Goal: Task Accomplishment & Management: Complete application form

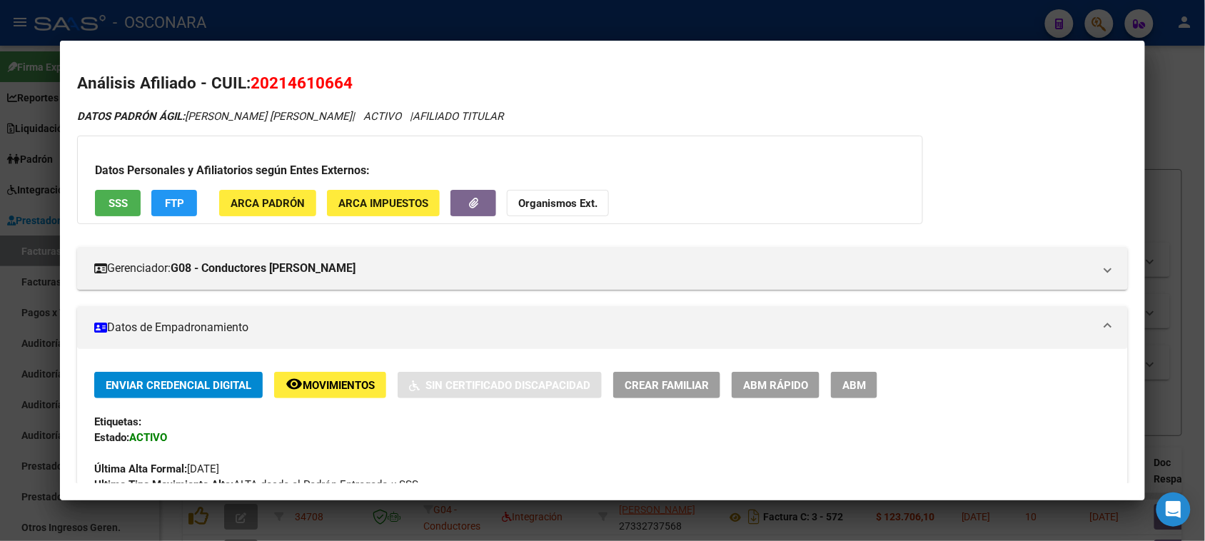
click at [1180, 113] on div at bounding box center [602, 270] width 1205 height 541
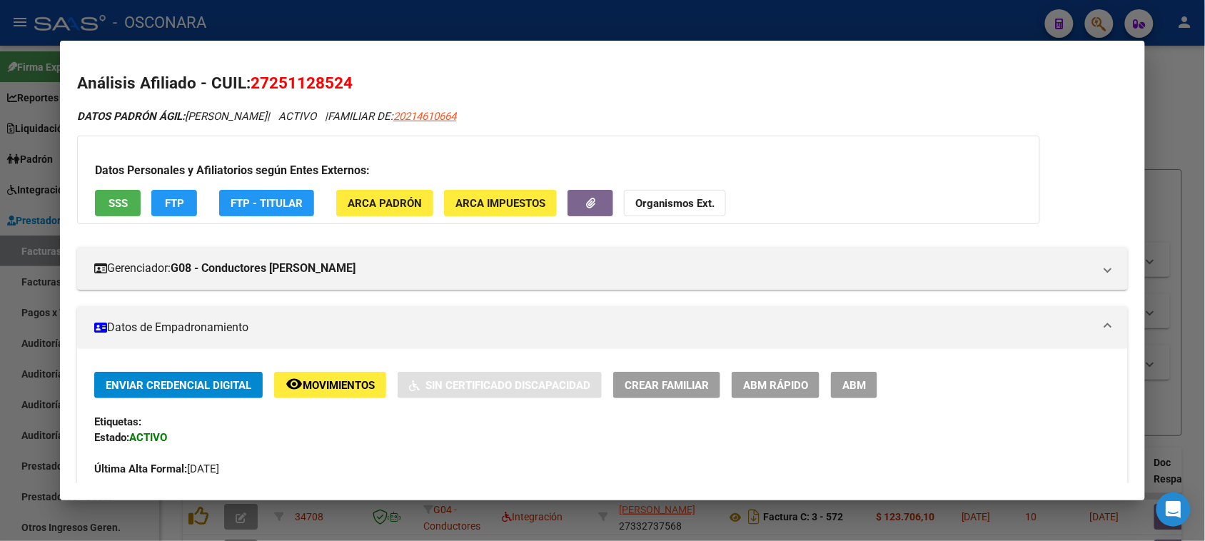
click at [1184, 94] on div at bounding box center [602, 270] width 1205 height 541
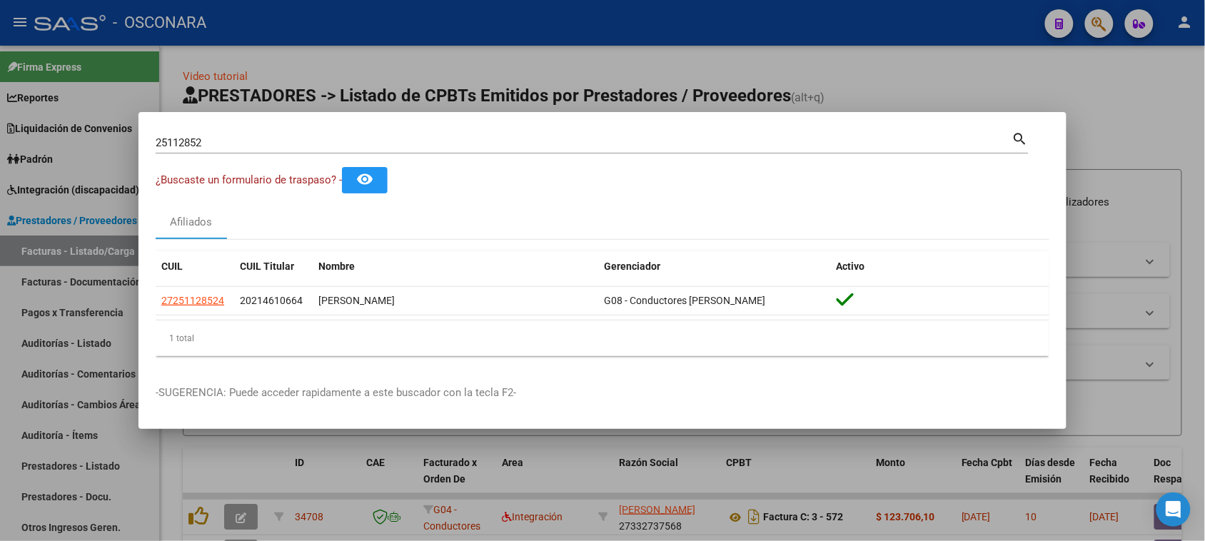
click at [104, 198] on div at bounding box center [602, 270] width 1205 height 541
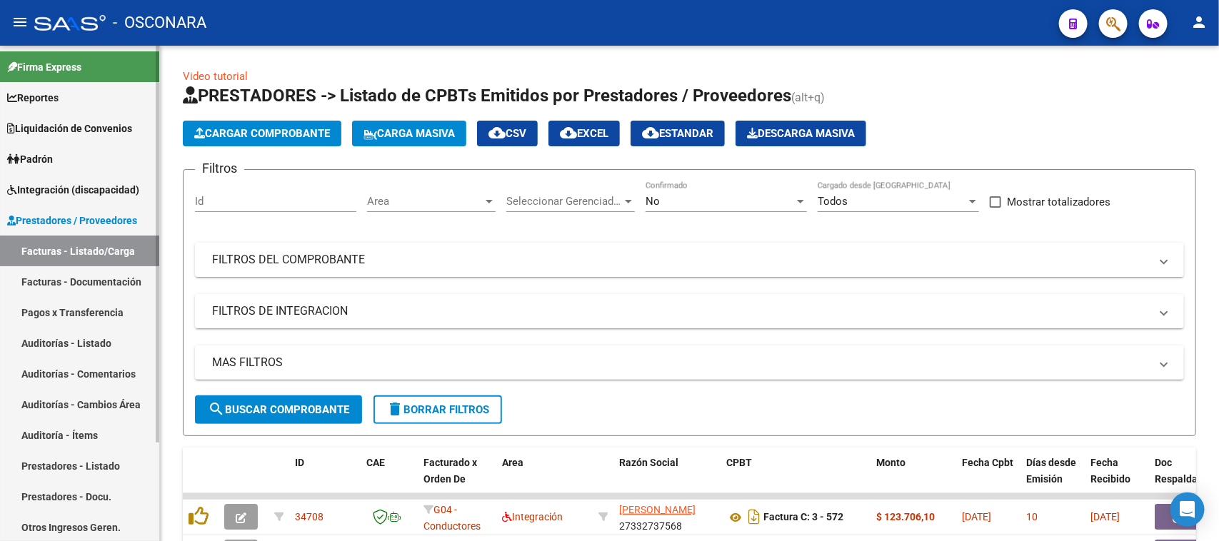
click at [105, 251] on link "Facturas - Listado/Carga" at bounding box center [79, 251] width 159 height 31
click at [256, 121] on button "Cargar Comprobante" at bounding box center [262, 134] width 159 height 26
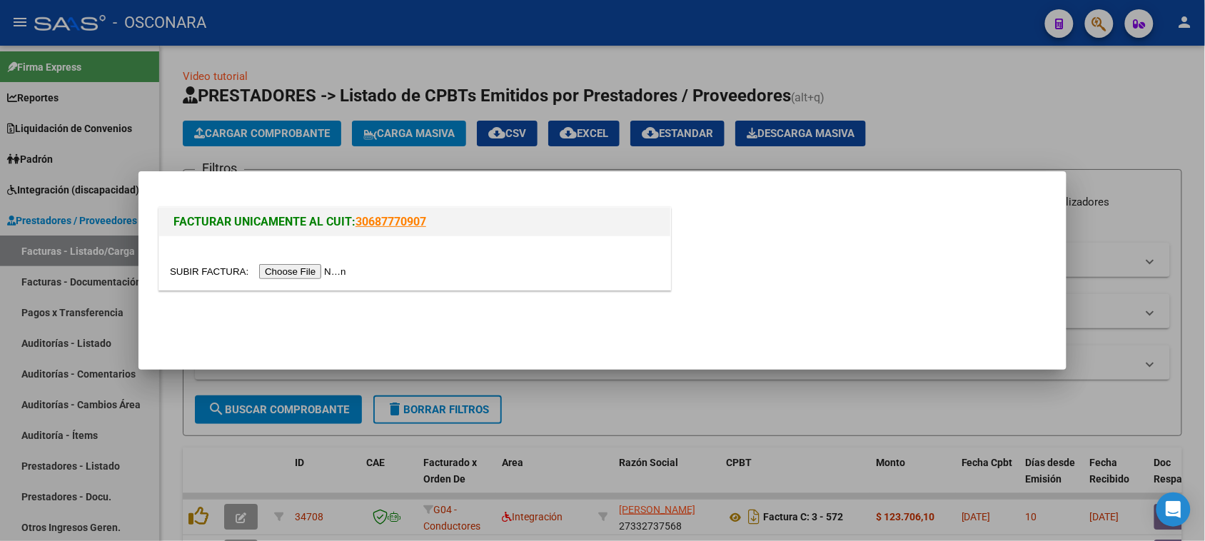
click at [311, 272] on input "file" at bounding box center [260, 271] width 181 height 15
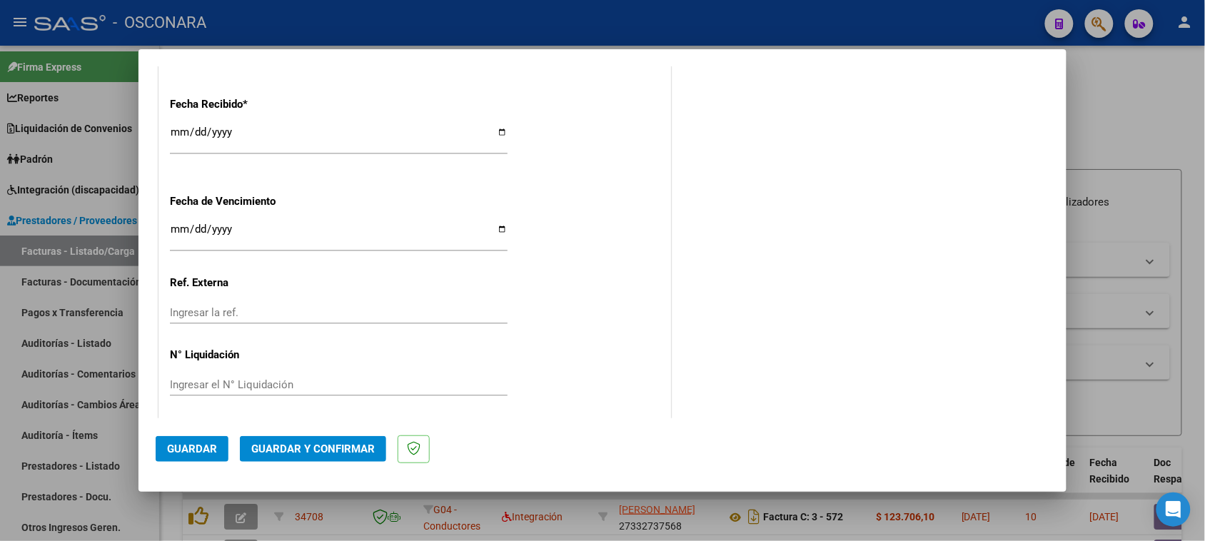
scroll to position [915, 0]
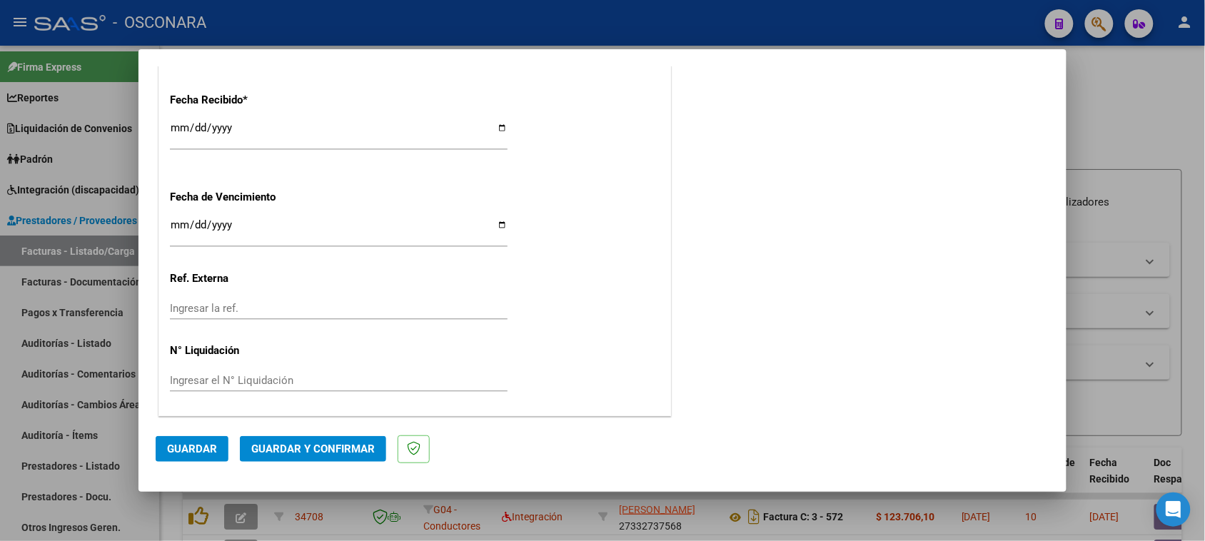
click at [307, 439] on button "Guardar y Confirmar" at bounding box center [313, 449] width 146 height 26
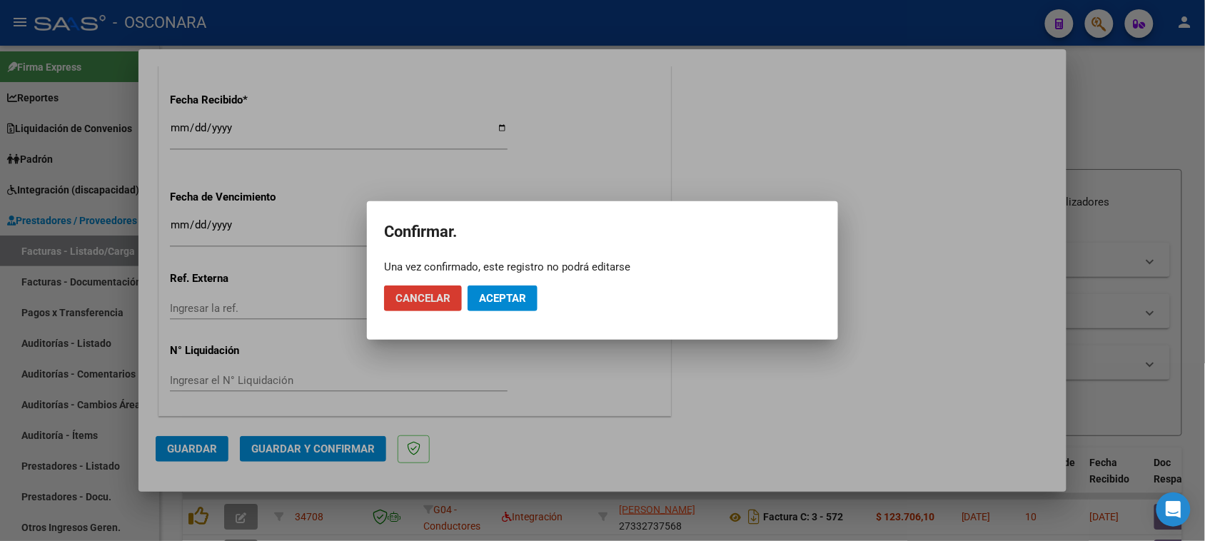
click at [508, 301] on span "Aceptar" at bounding box center [502, 298] width 47 height 13
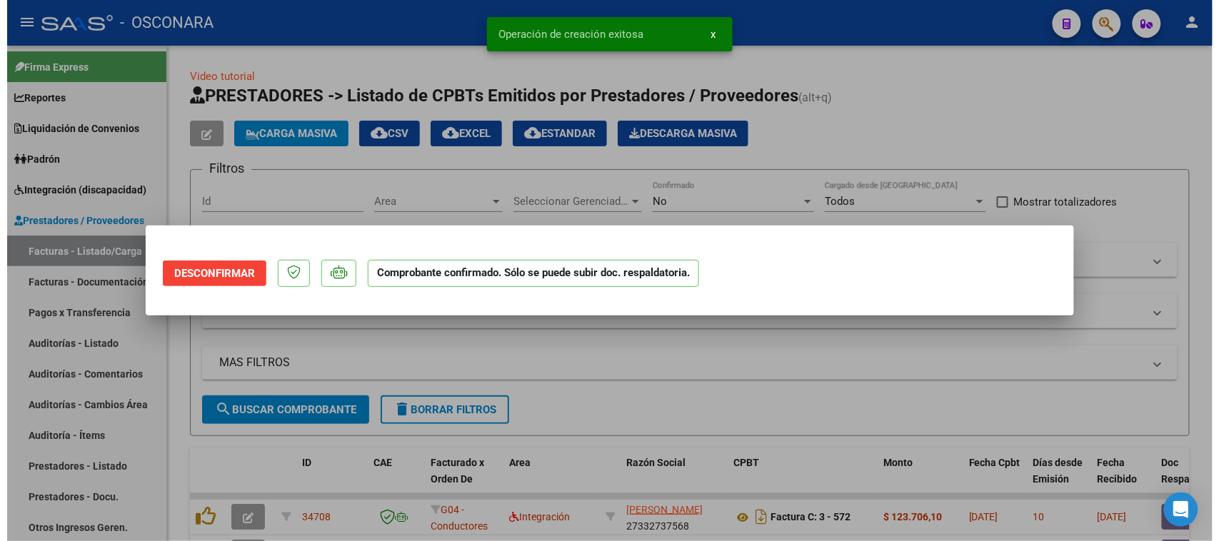
scroll to position [0, 0]
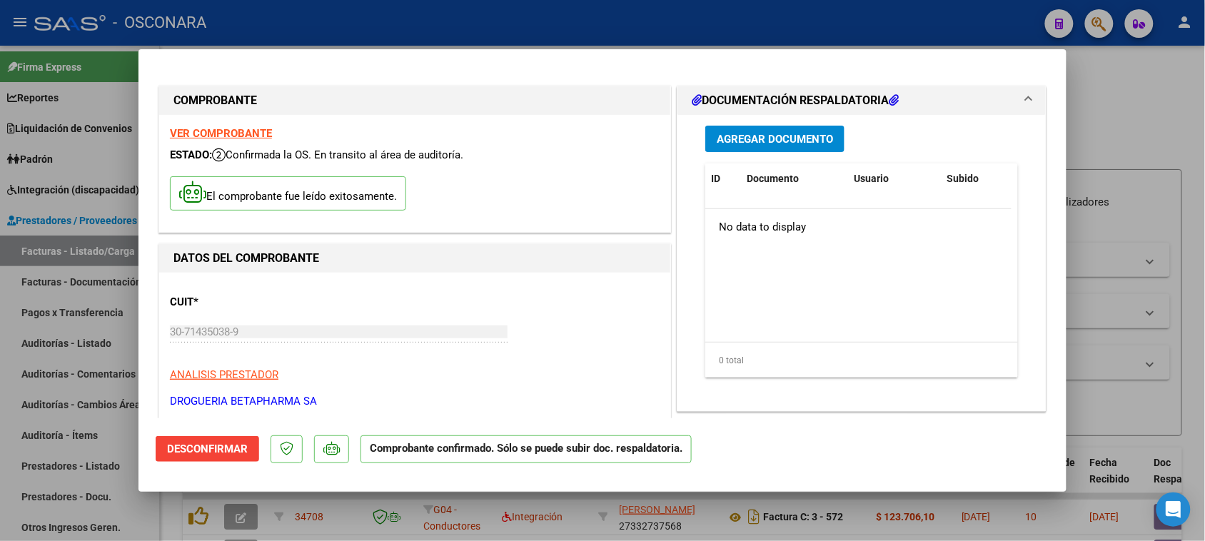
click at [1141, 104] on div at bounding box center [602, 270] width 1205 height 541
type input "$ 0,00"
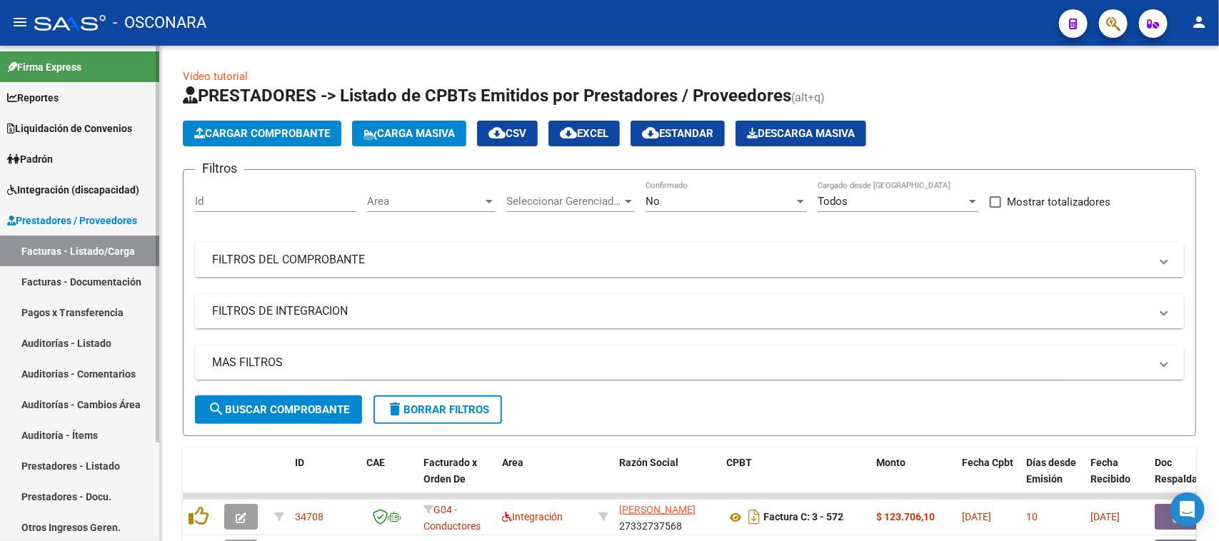
click at [70, 344] on link "Auditorías - Listado" at bounding box center [79, 343] width 159 height 31
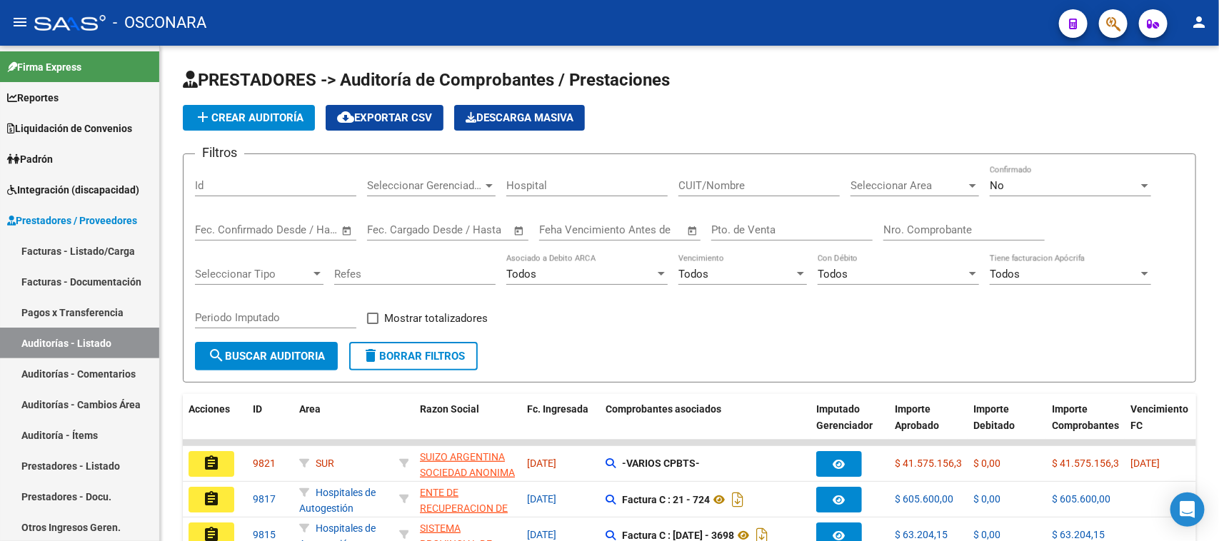
click at [234, 124] on button "add Crear Auditoría" at bounding box center [249, 118] width 132 height 26
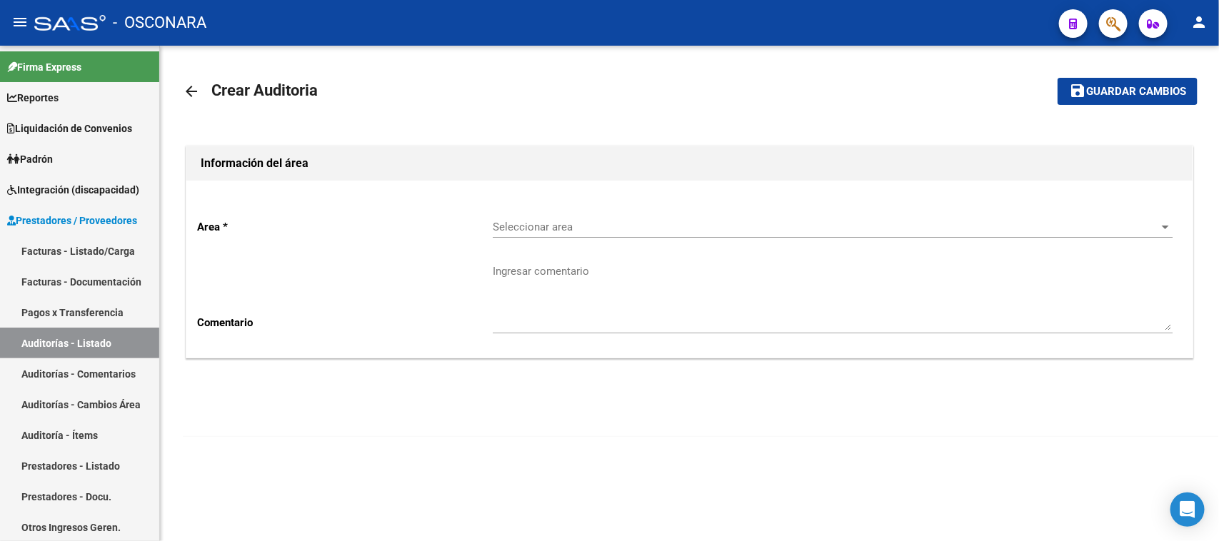
click at [627, 233] on div "Seleccionar area Seleccionar area" at bounding box center [833, 222] width 680 height 31
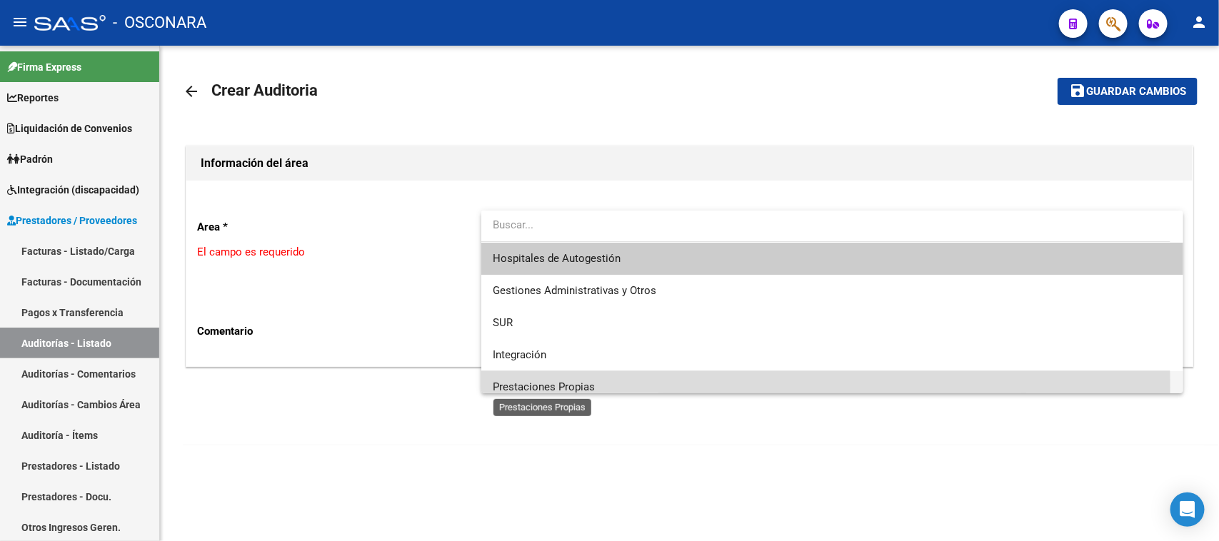
click at [551, 388] on span "Prestaciones Propias" at bounding box center [544, 387] width 102 height 13
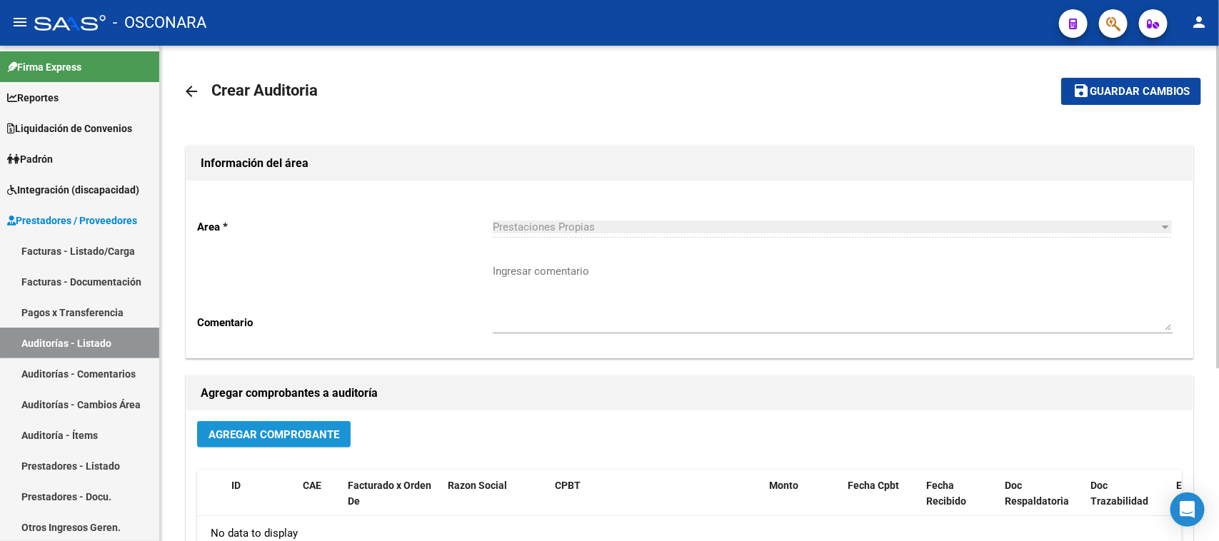
click at [279, 432] on span "Agregar Comprobante" at bounding box center [274, 434] width 131 height 13
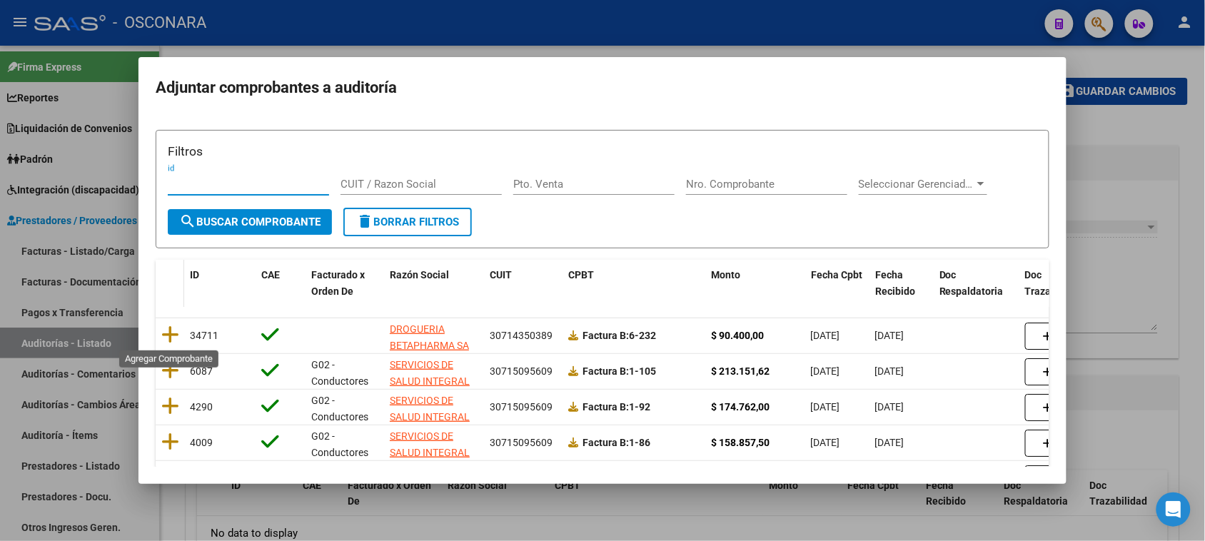
click at [168, 333] on icon at bounding box center [170, 335] width 18 height 20
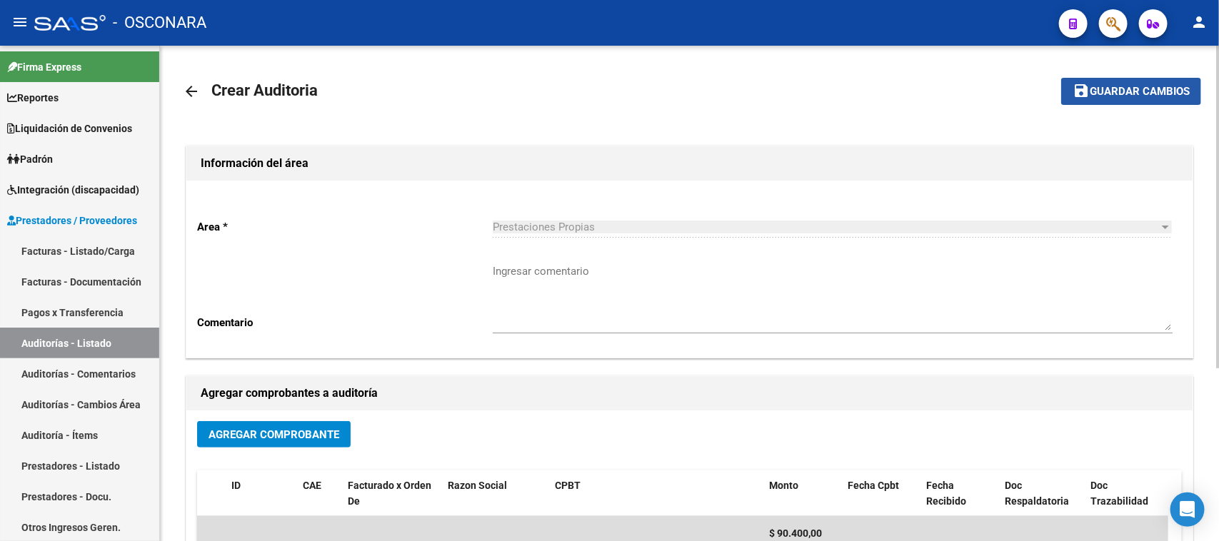
drag, startPoint x: 1103, startPoint y: 79, endPoint x: 911, endPoint y: 182, distance: 218.9
click at [1103, 79] on button "save Guardar cambios" at bounding box center [1131, 91] width 140 height 26
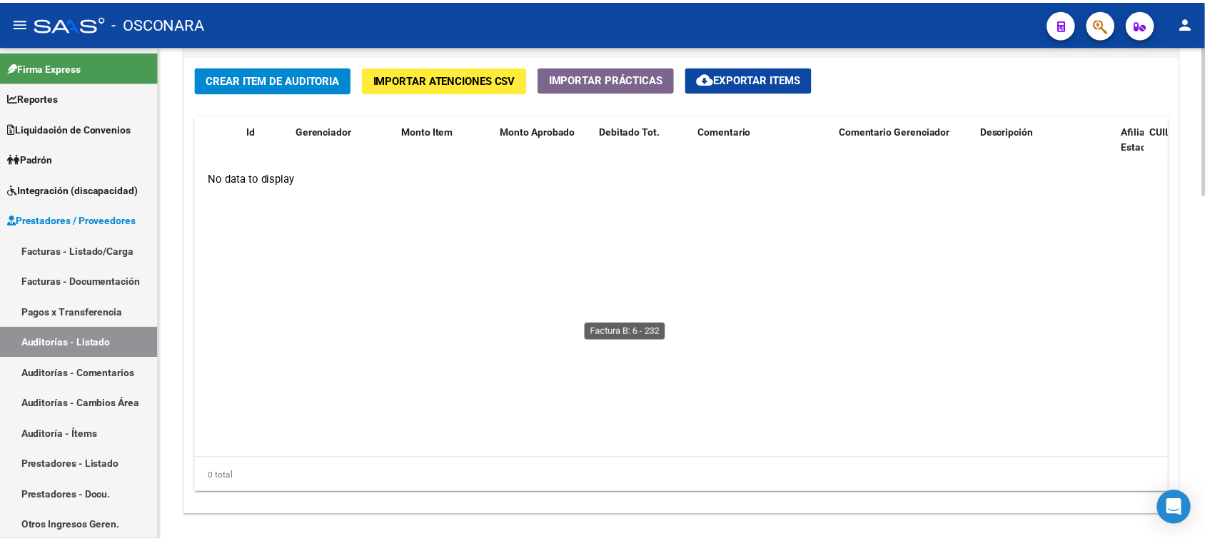
scroll to position [1071, 0]
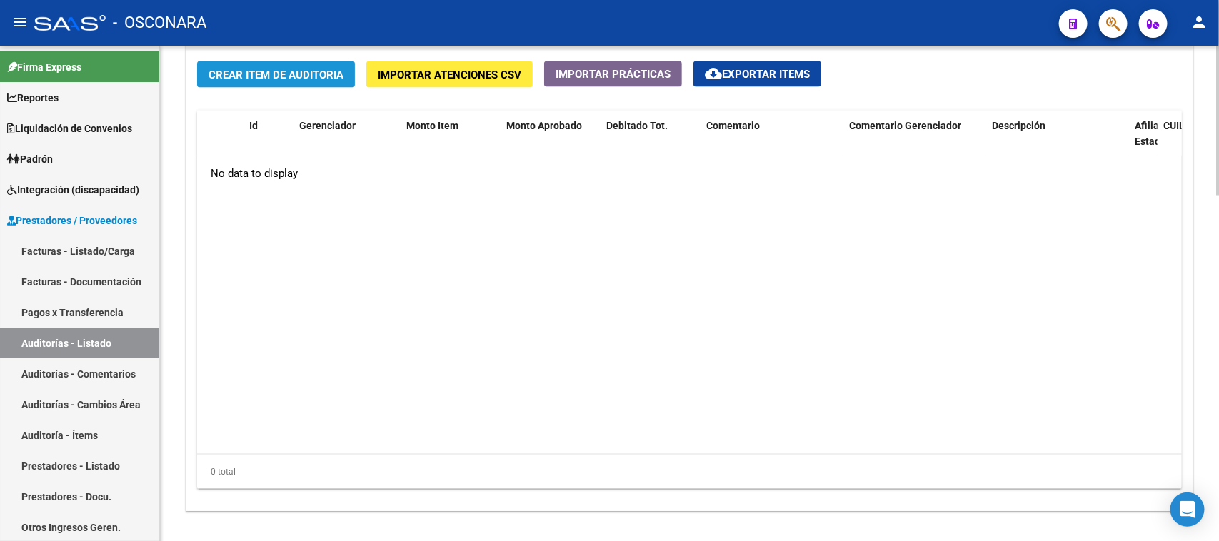
click at [286, 79] on span "Crear Item de Auditoria" at bounding box center [276, 75] width 135 height 13
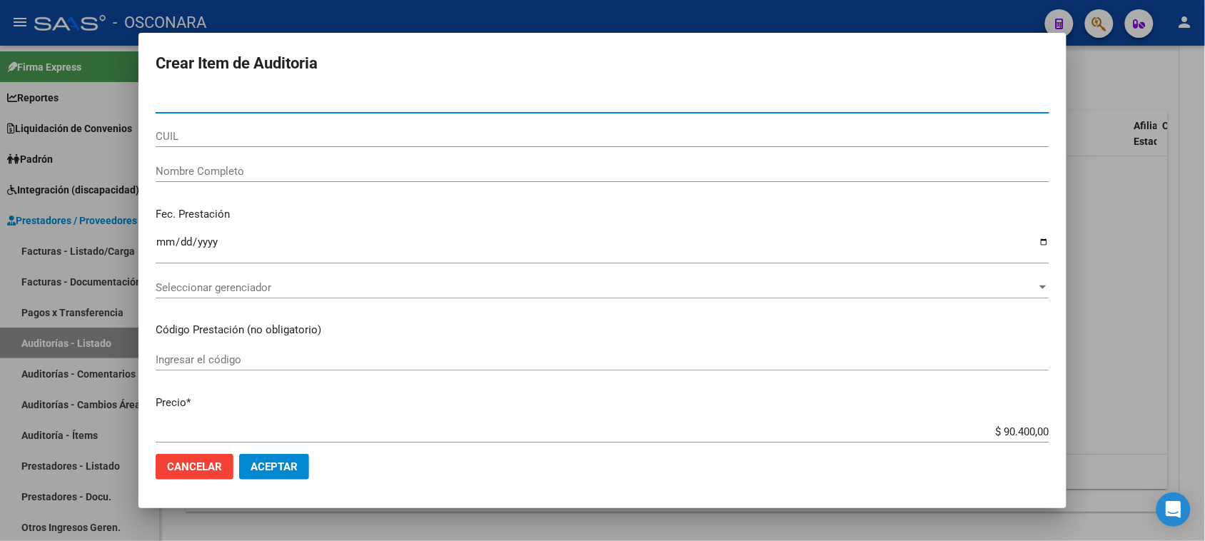
click at [1123, 171] on div at bounding box center [602, 270] width 1205 height 541
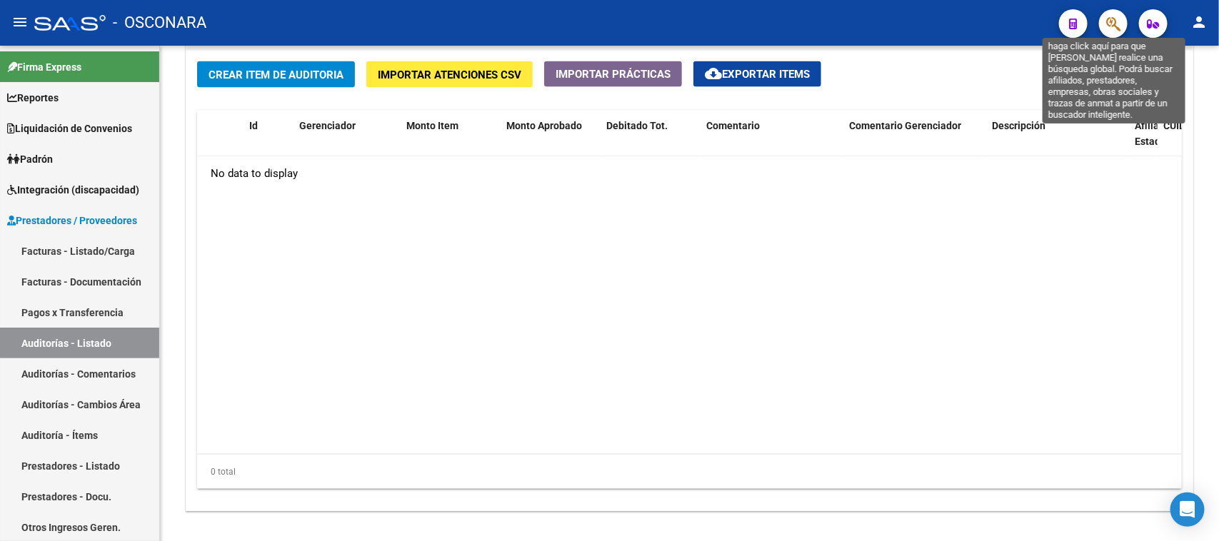
click at [1108, 24] on icon "button" at bounding box center [1113, 24] width 14 height 16
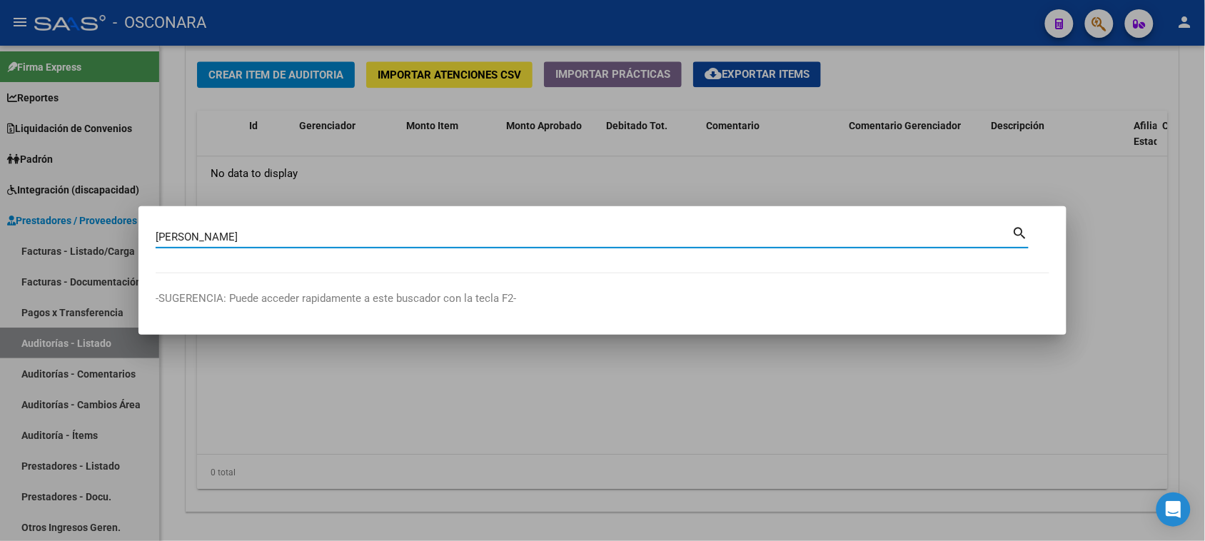
type input "[PERSON_NAME]"
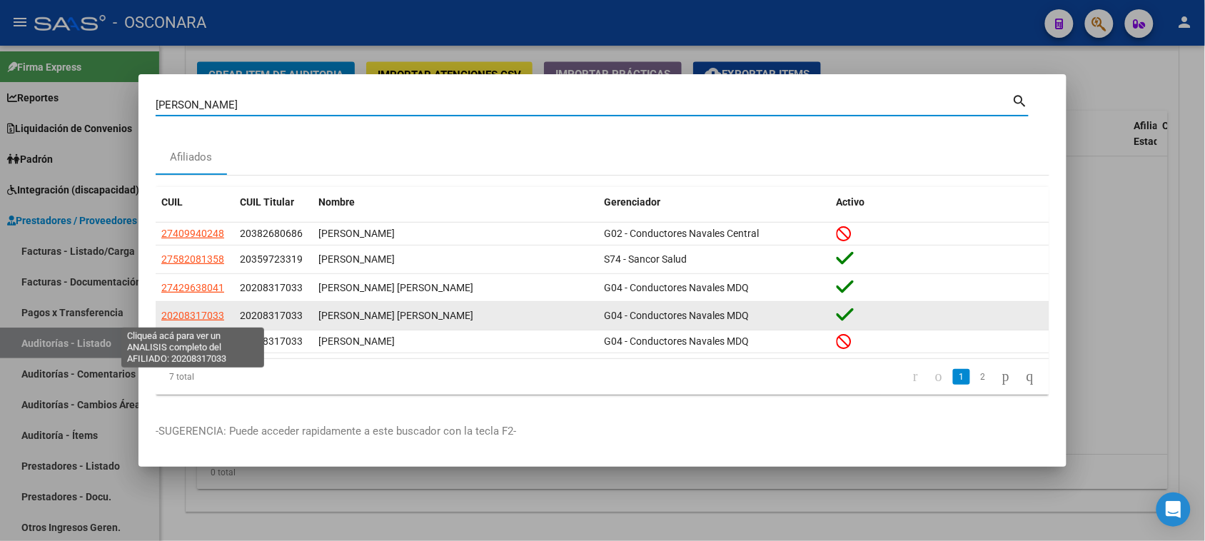
click at [199, 315] on span "20208317033" at bounding box center [192, 315] width 63 height 11
type textarea "20208317033"
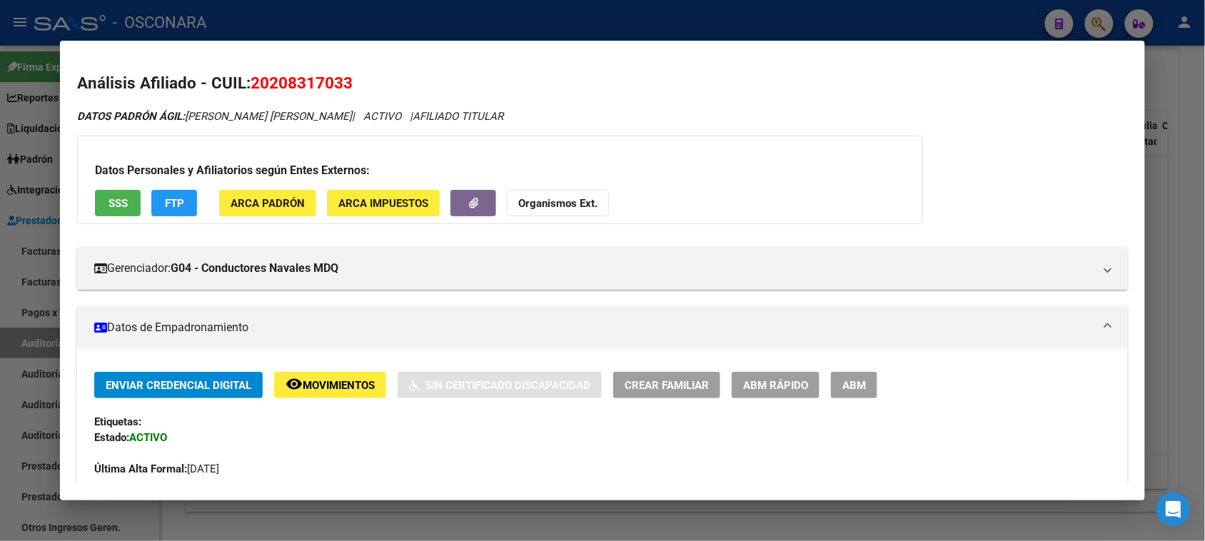
drag, startPoint x: 266, startPoint y: 84, endPoint x: 336, endPoint y: 84, distance: 70.7
click at [336, 84] on span "20208317033" at bounding box center [302, 83] width 102 height 19
copy span "20831703"
click at [1183, 141] on div at bounding box center [602, 270] width 1205 height 541
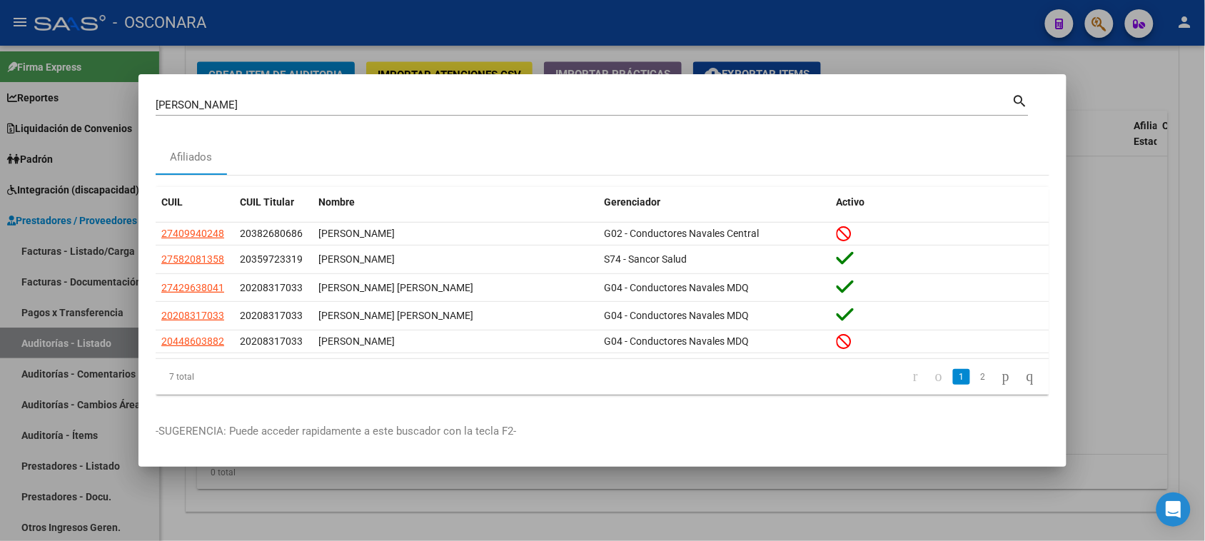
click at [1093, 116] on div at bounding box center [602, 270] width 1205 height 541
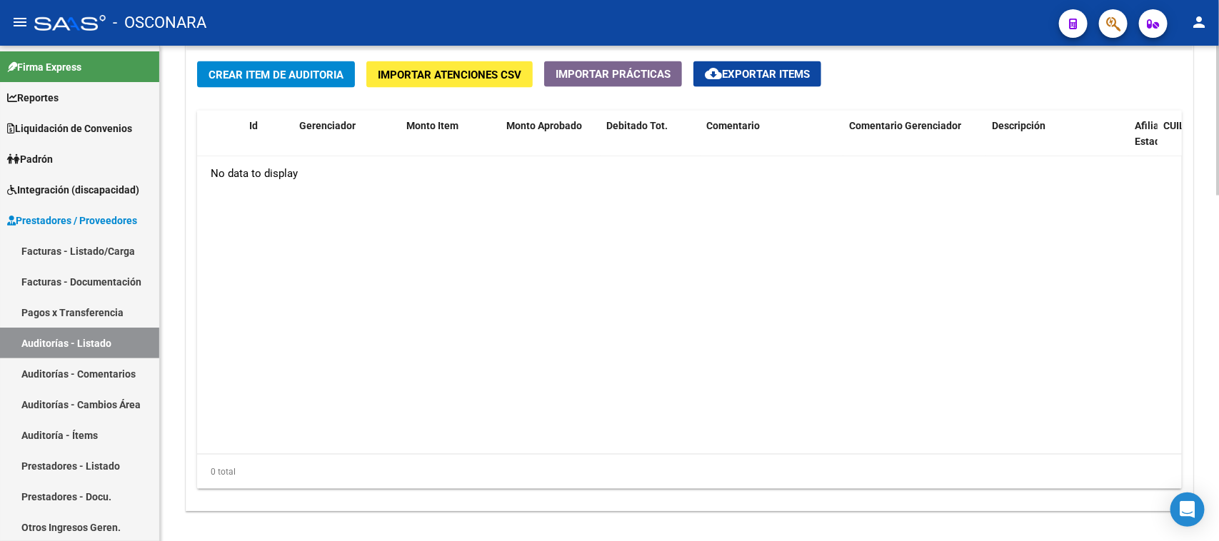
click at [270, 75] on span "Crear Item de Auditoria" at bounding box center [276, 75] width 135 height 13
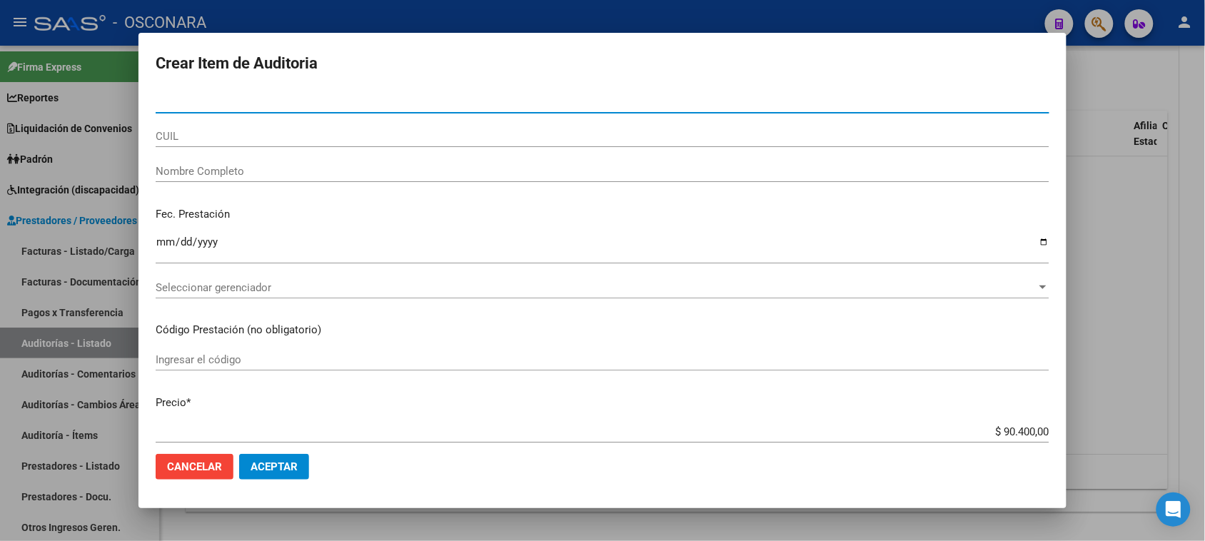
paste input "20831703"
type input "20831703"
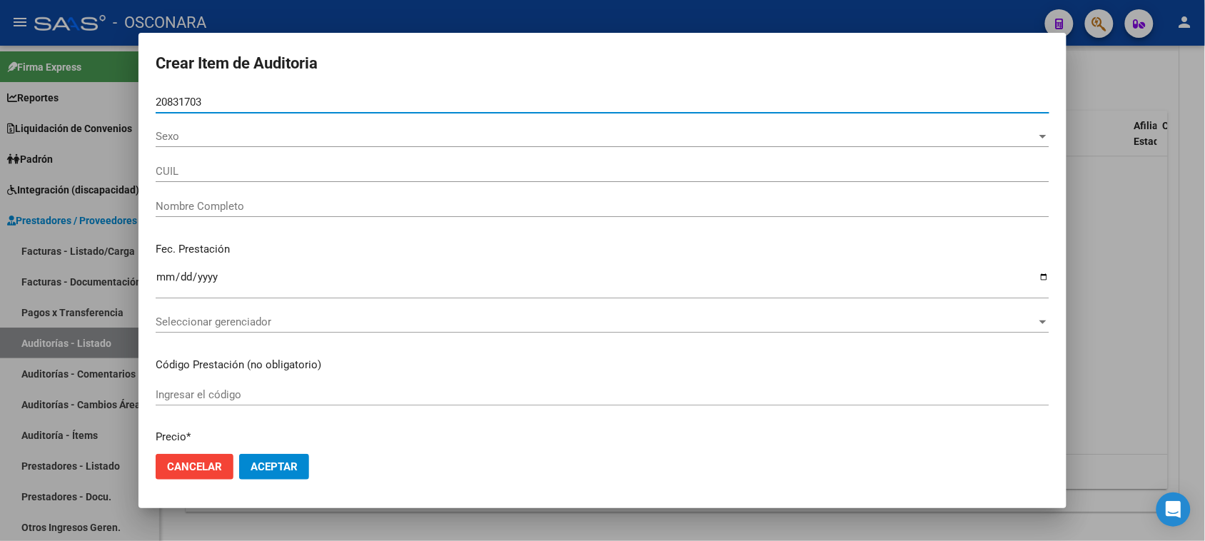
type input "20208317033"
type input "[PERSON_NAME] [PERSON_NAME]"
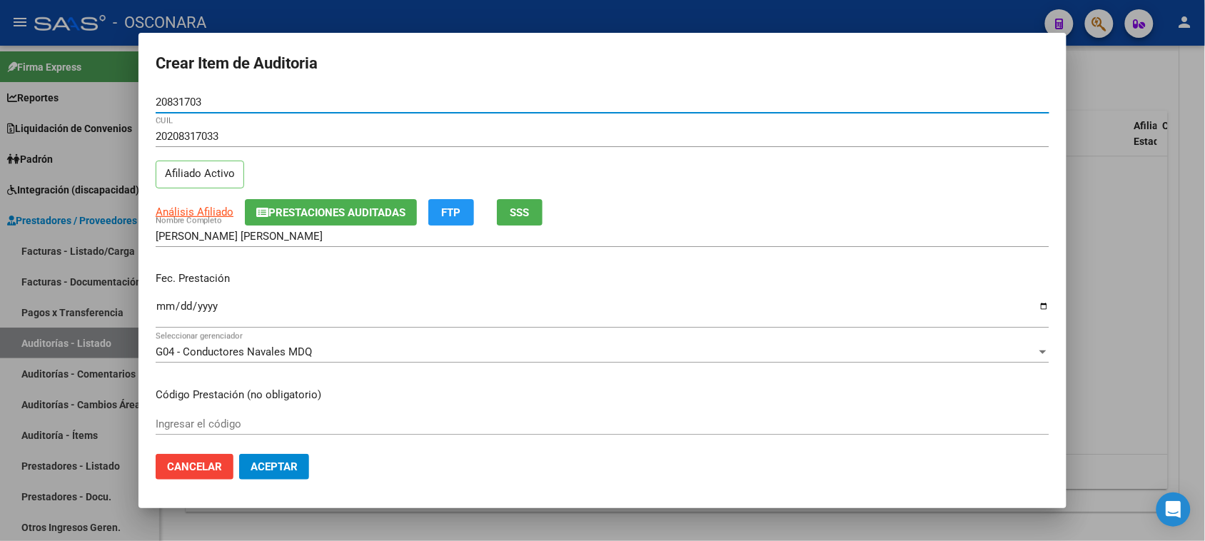
type input "20831703"
click at [163, 306] on input "Ingresar la fecha" at bounding box center [603, 312] width 894 height 23
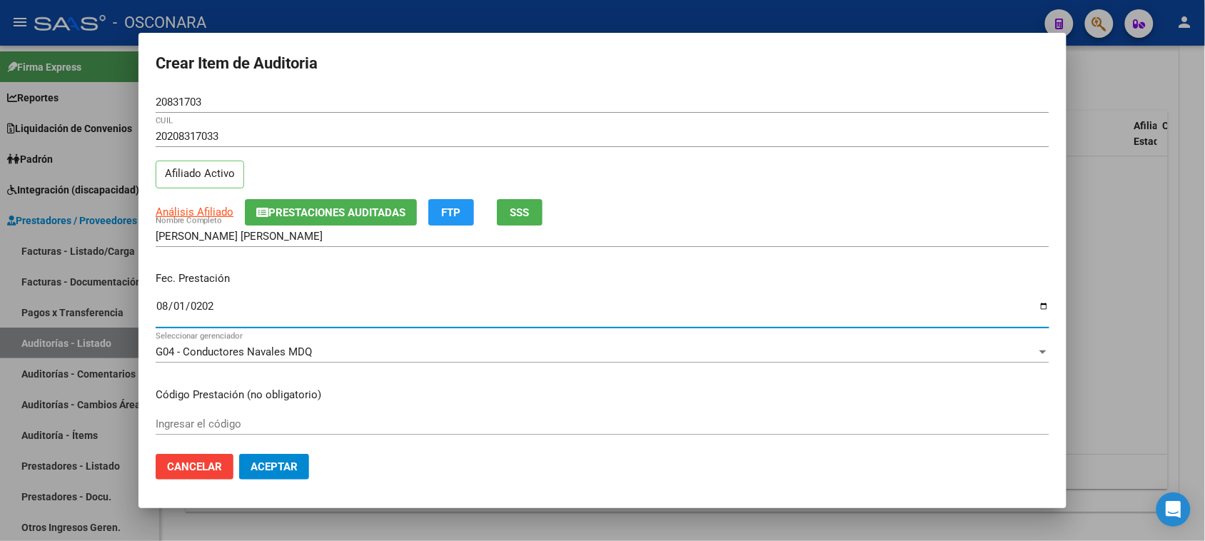
type input "[DATE]"
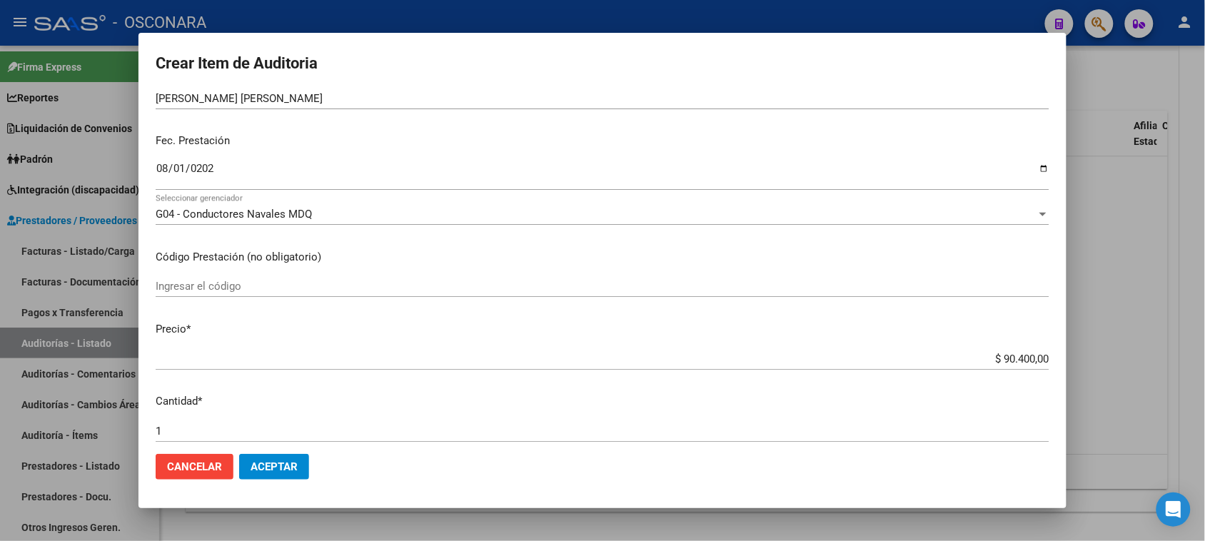
scroll to position [357, 0]
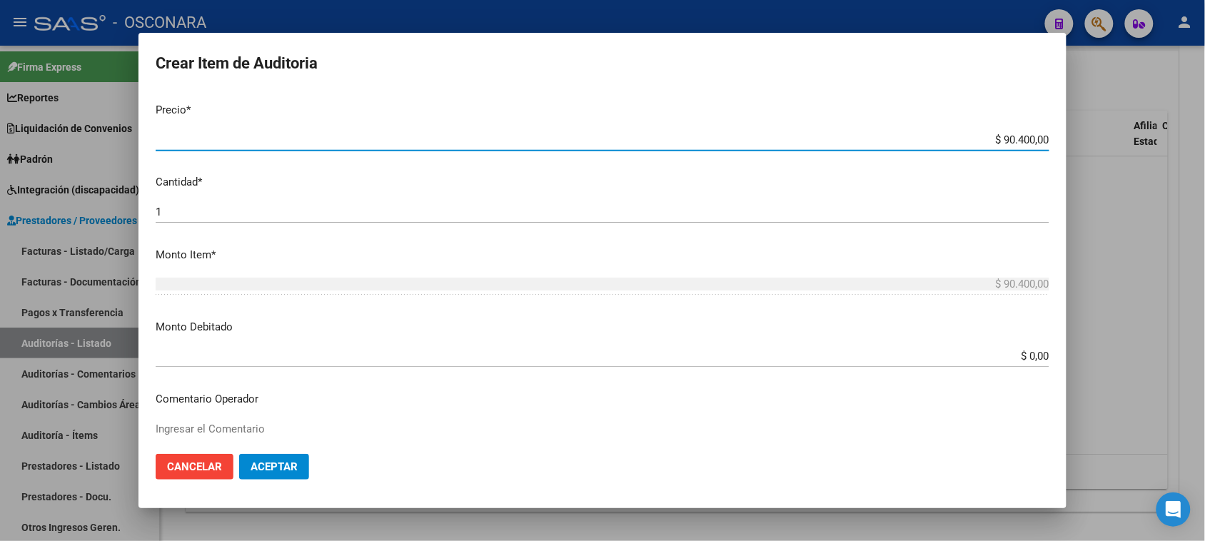
drag, startPoint x: 1011, startPoint y: 136, endPoint x: 1069, endPoint y: 133, distance: 58.7
click at [1069, 133] on div "Crear Item de Auditoria 20831703 Nro Documento 20208317033 CUIL Afiliado Activo…" at bounding box center [602, 270] width 1205 height 541
type input "$ 0,04"
type input "$ 0,45"
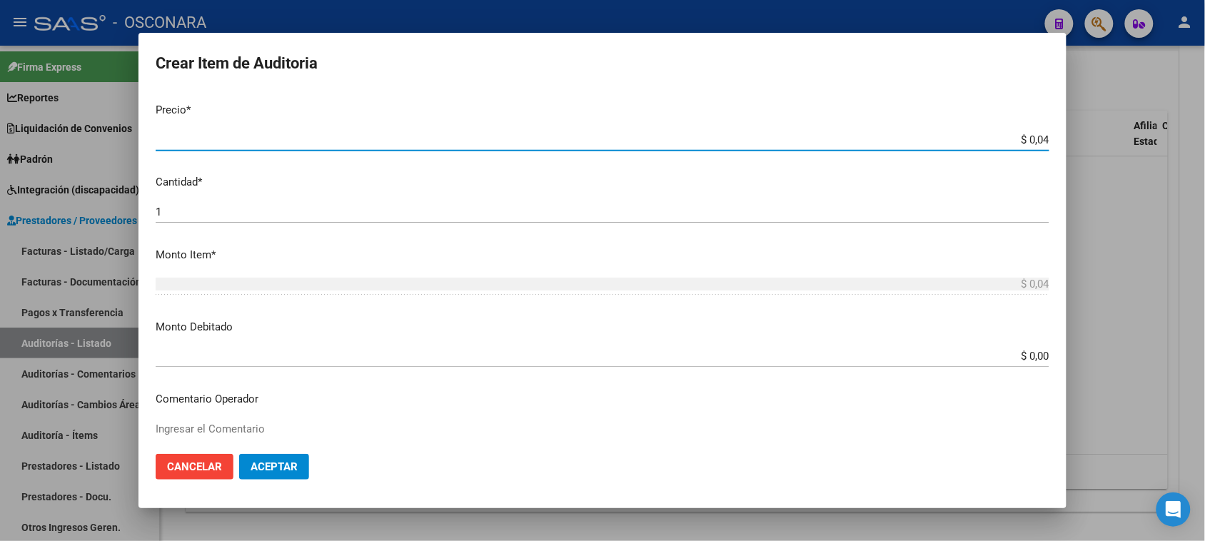
type input "$ 0,45"
type input "$ 4,52"
type input "$ 45,20"
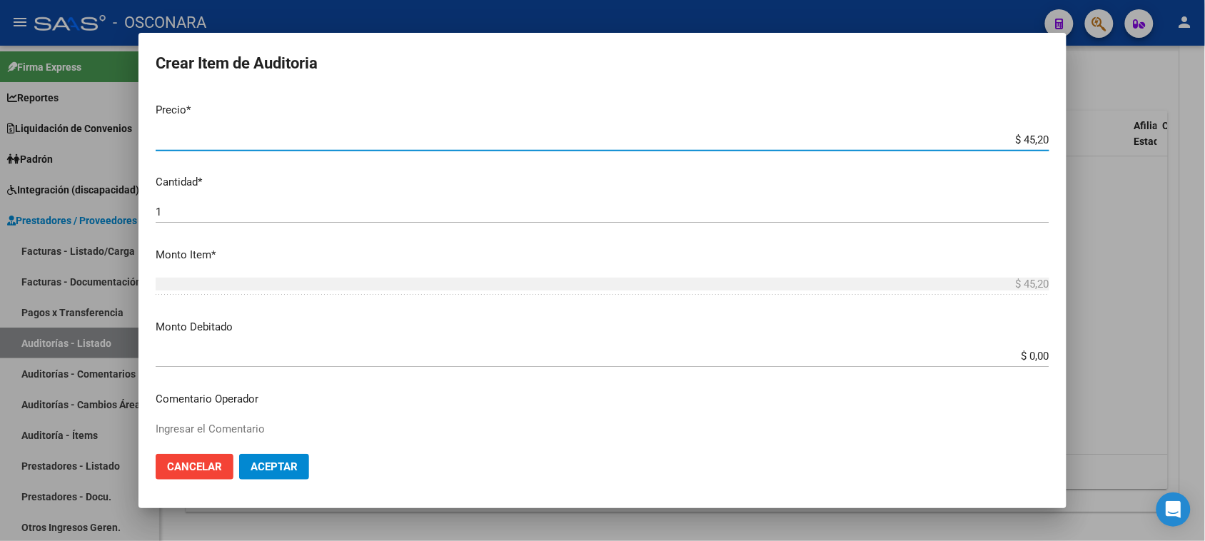
type input "$ 452,00"
type input "$ 4.520,00"
type input "$ 45.200,00"
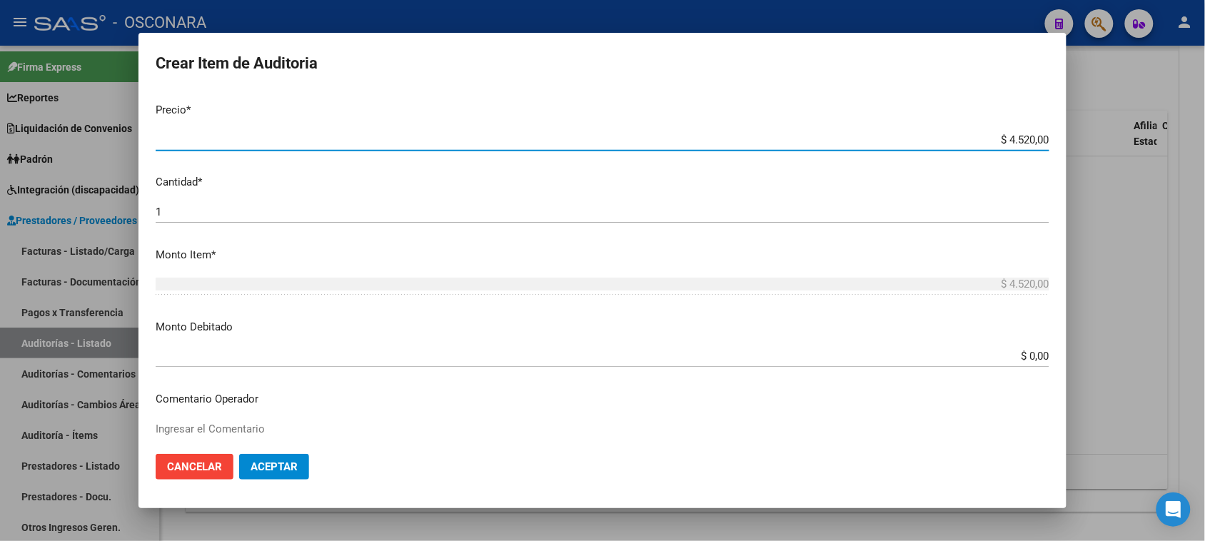
type input "$ 45.200,00"
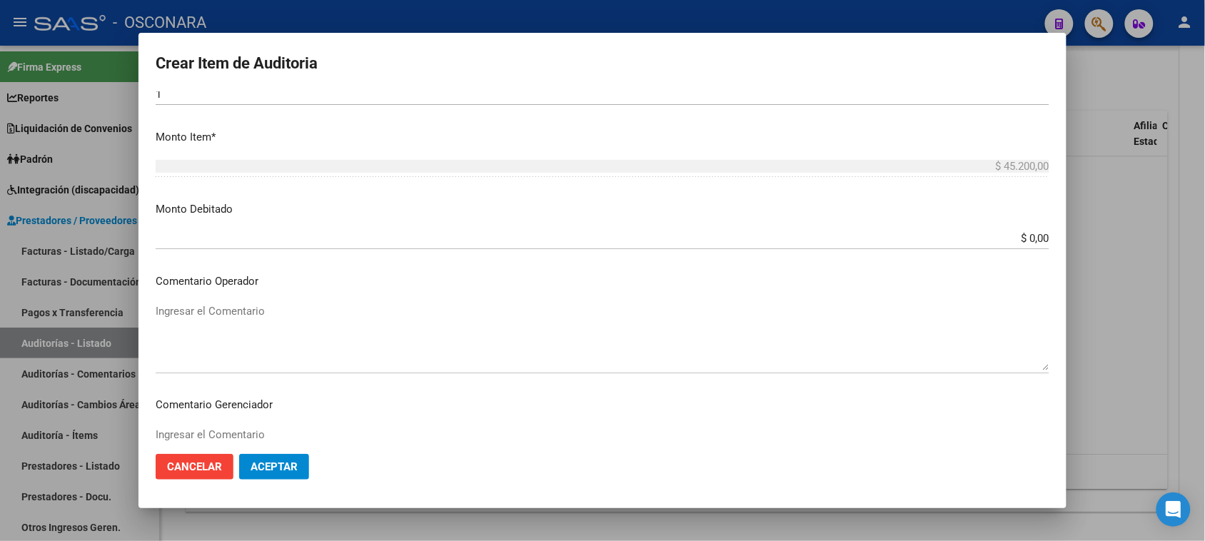
scroll to position [803, 0]
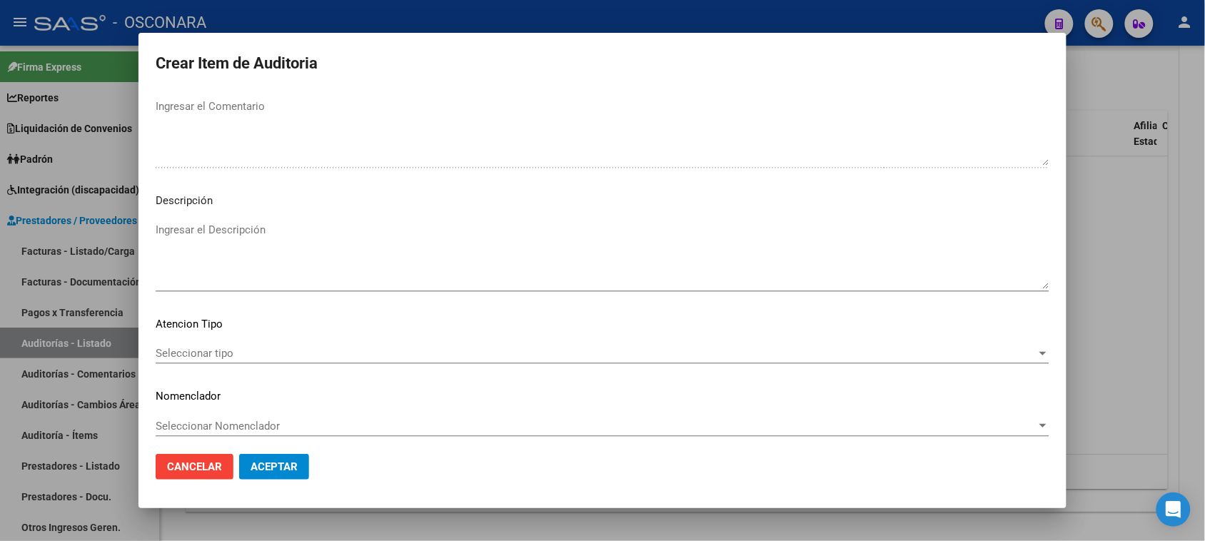
click at [315, 241] on textarea "Ingresar el Descripción" at bounding box center [603, 255] width 894 height 67
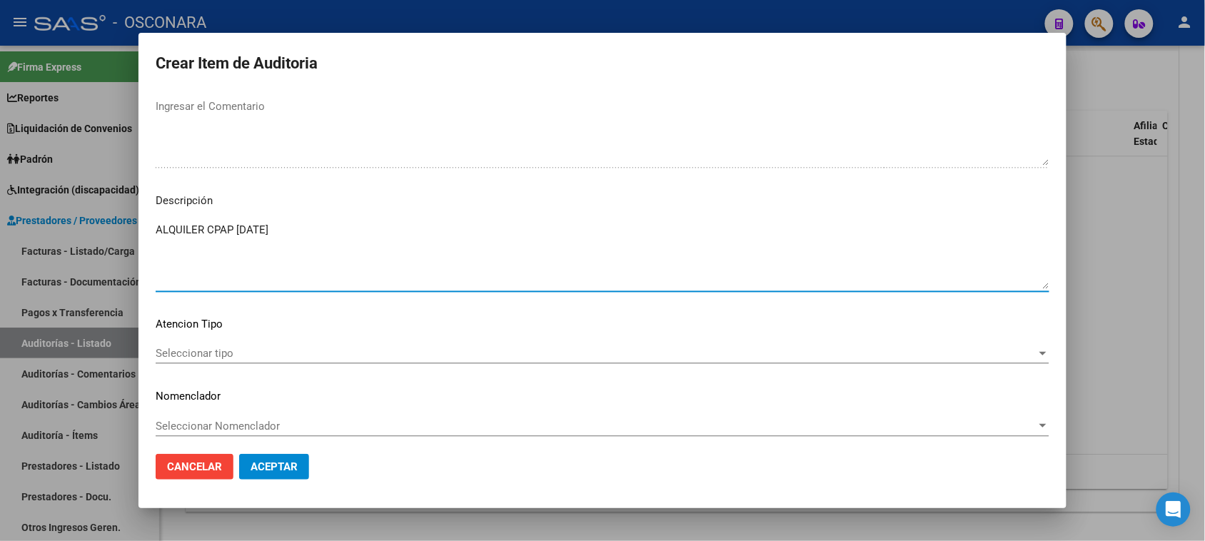
type textarea "ALQUILER CPAP [DATE]"
click at [198, 351] on span "Seleccionar tipo" at bounding box center [596, 353] width 881 height 13
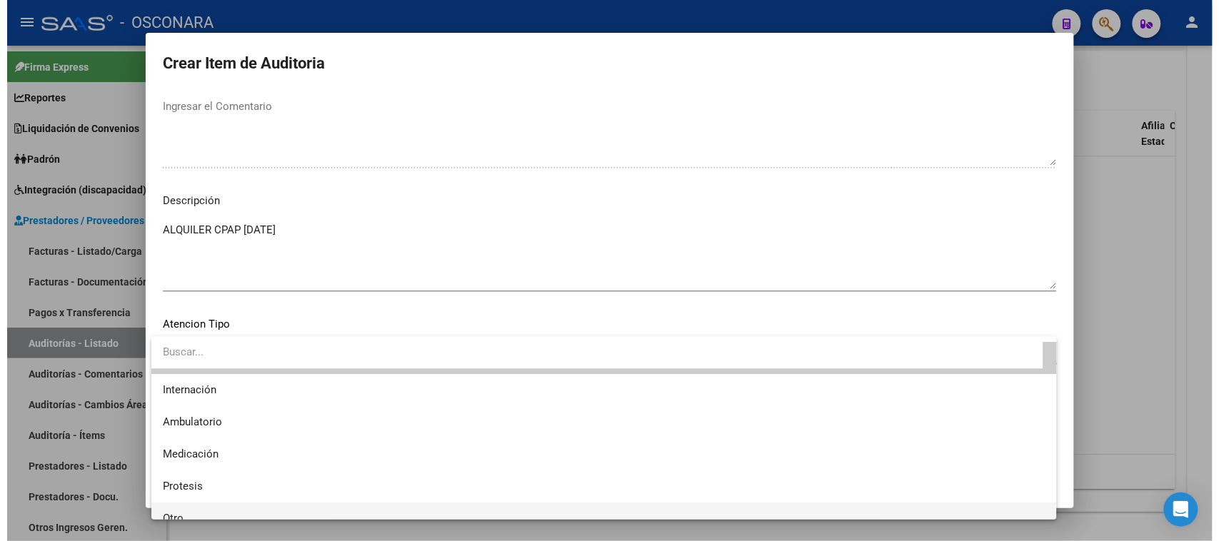
scroll to position [41, 0]
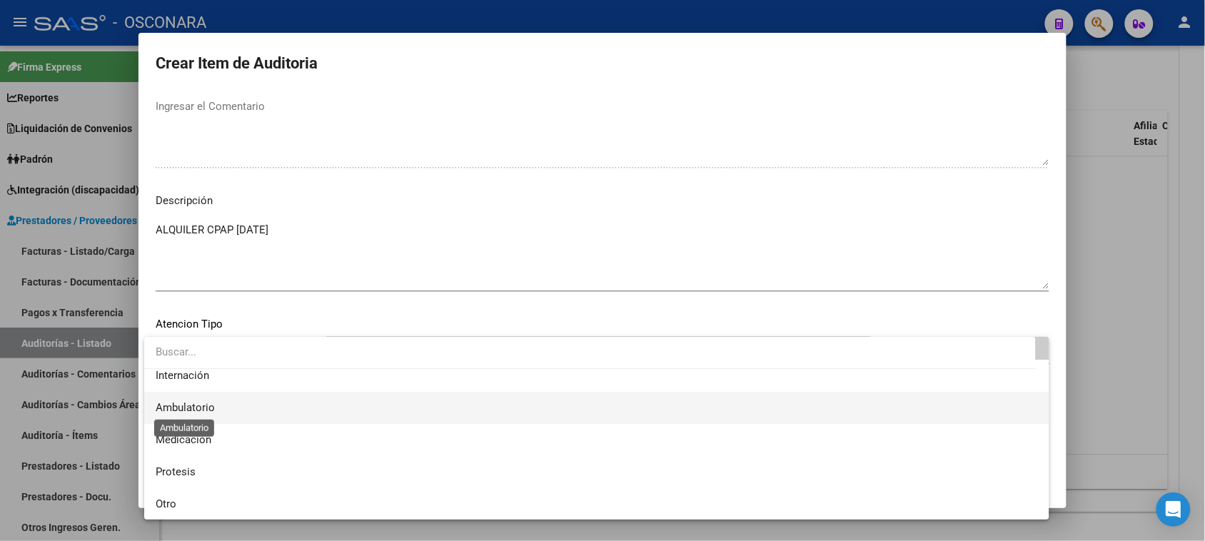
click at [182, 404] on span "Ambulatorio" at bounding box center [185, 407] width 59 height 13
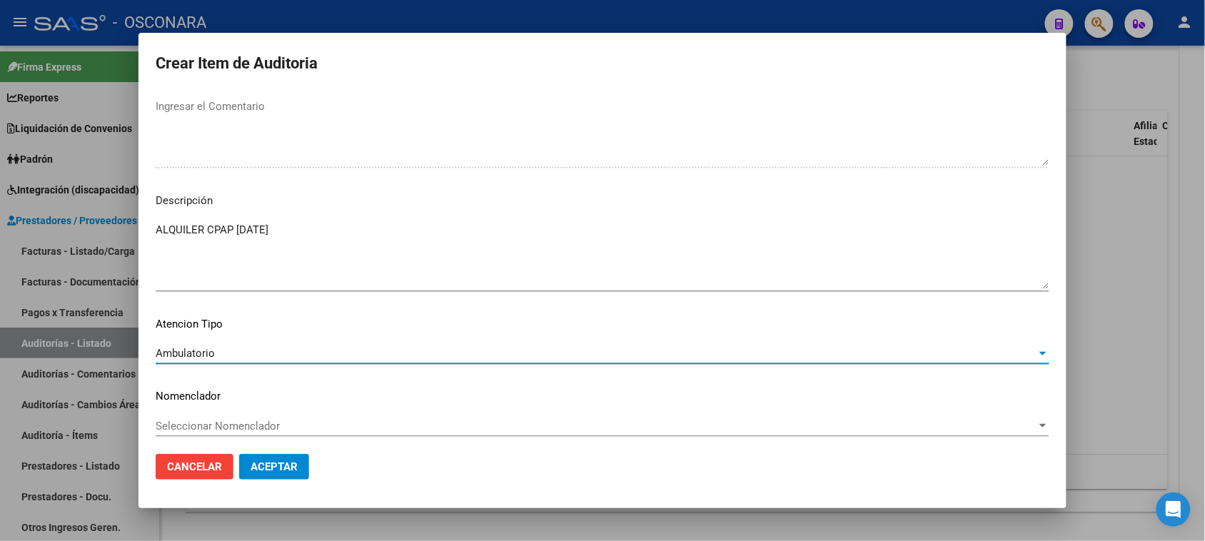
click at [289, 465] on span "Aceptar" at bounding box center [274, 467] width 47 height 13
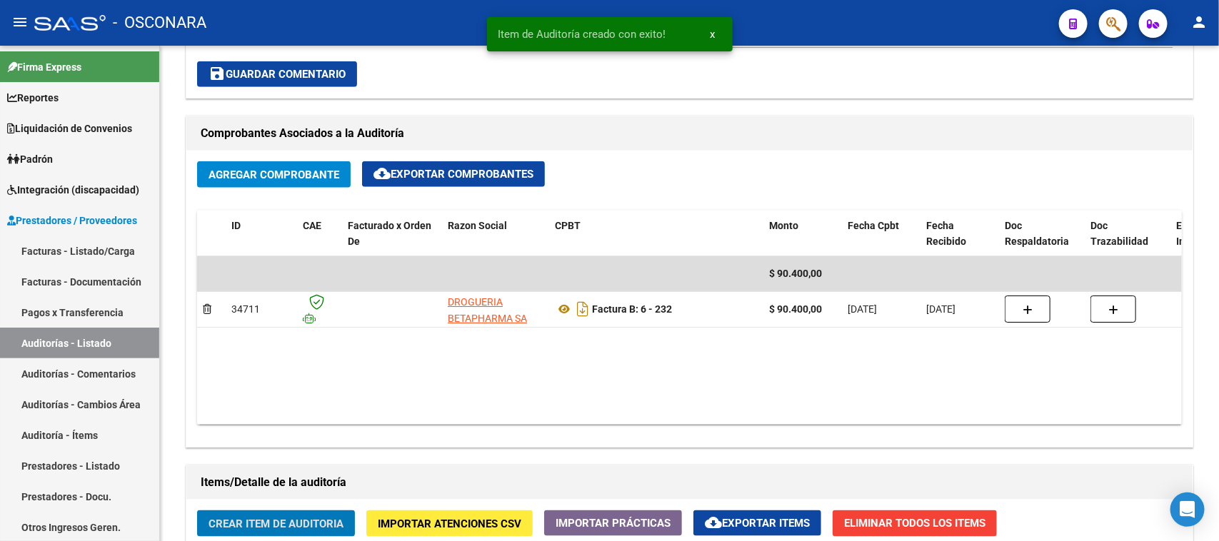
scroll to position [446, 0]
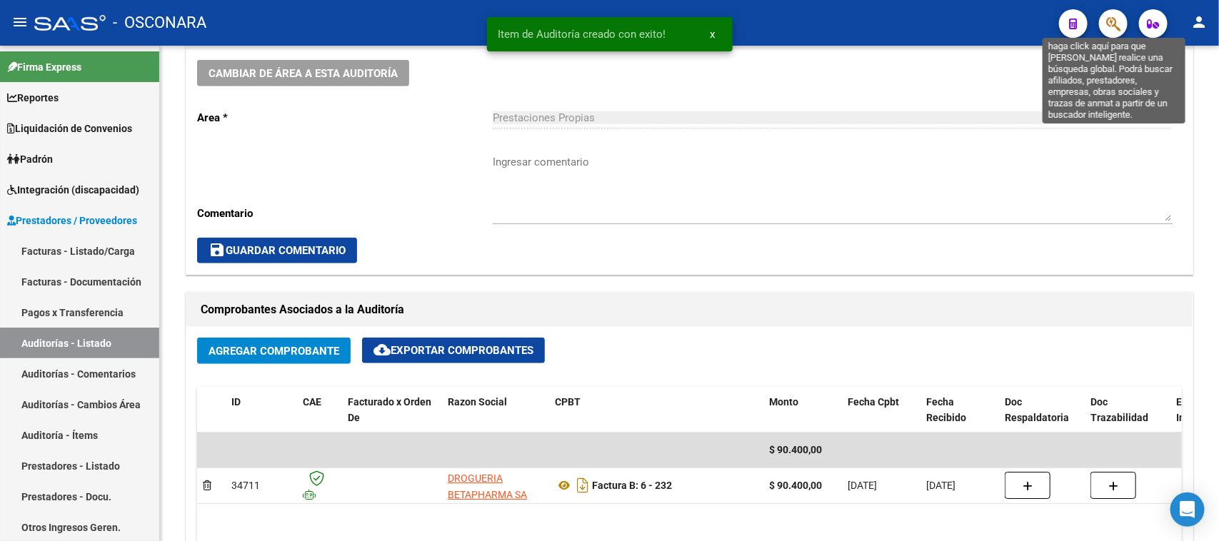
click at [1110, 20] on icon "button" at bounding box center [1113, 24] width 14 height 16
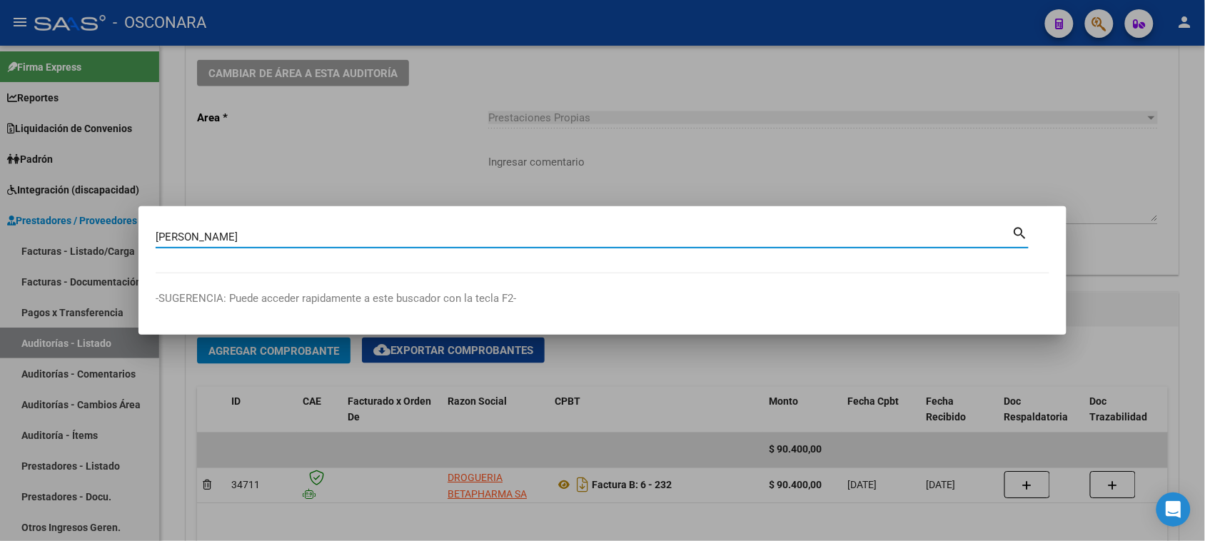
type input "[PERSON_NAME]"
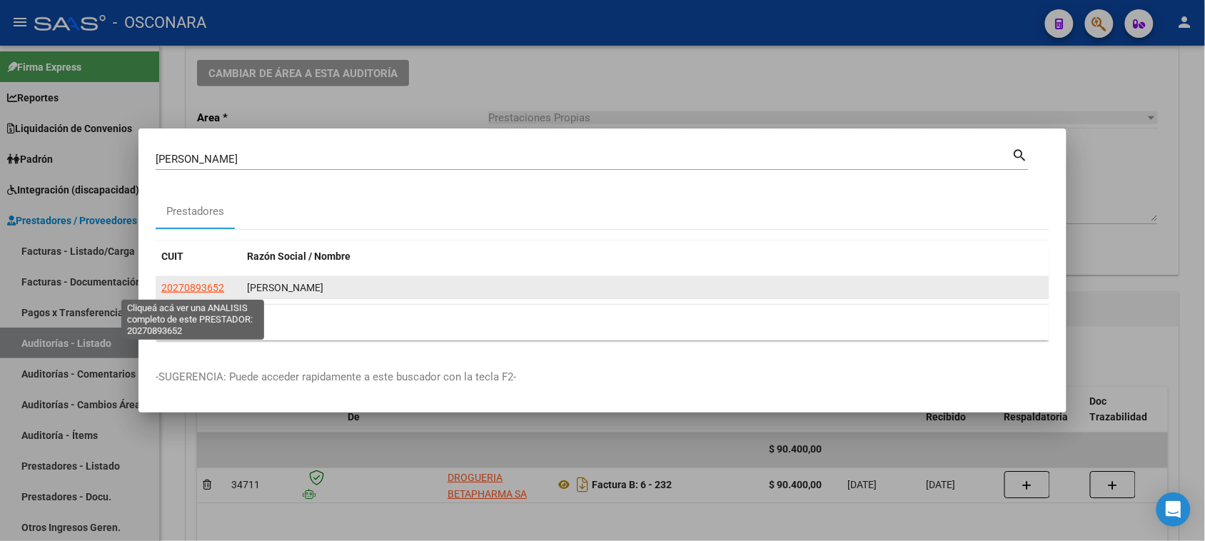
click at [215, 288] on span "20270893652" at bounding box center [192, 287] width 63 height 11
type textarea "20270893652"
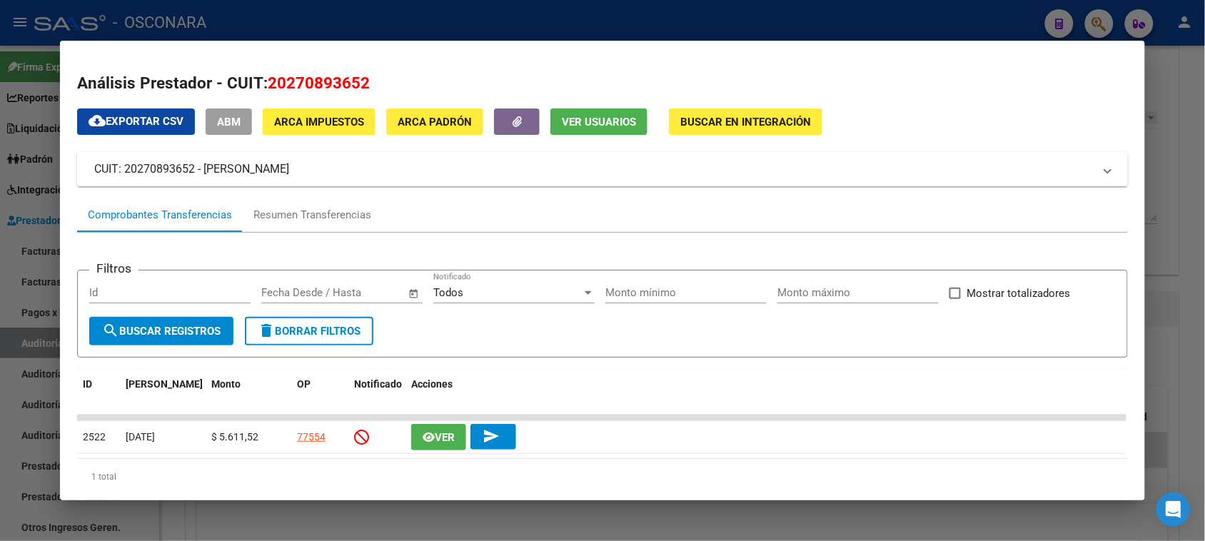
drag, startPoint x: 281, startPoint y: 83, endPoint x: 352, endPoint y: 84, distance: 71.4
click at [352, 84] on span "20270893652" at bounding box center [319, 83] width 102 height 19
copy span "27089365"
click at [1176, 194] on div at bounding box center [602, 270] width 1205 height 541
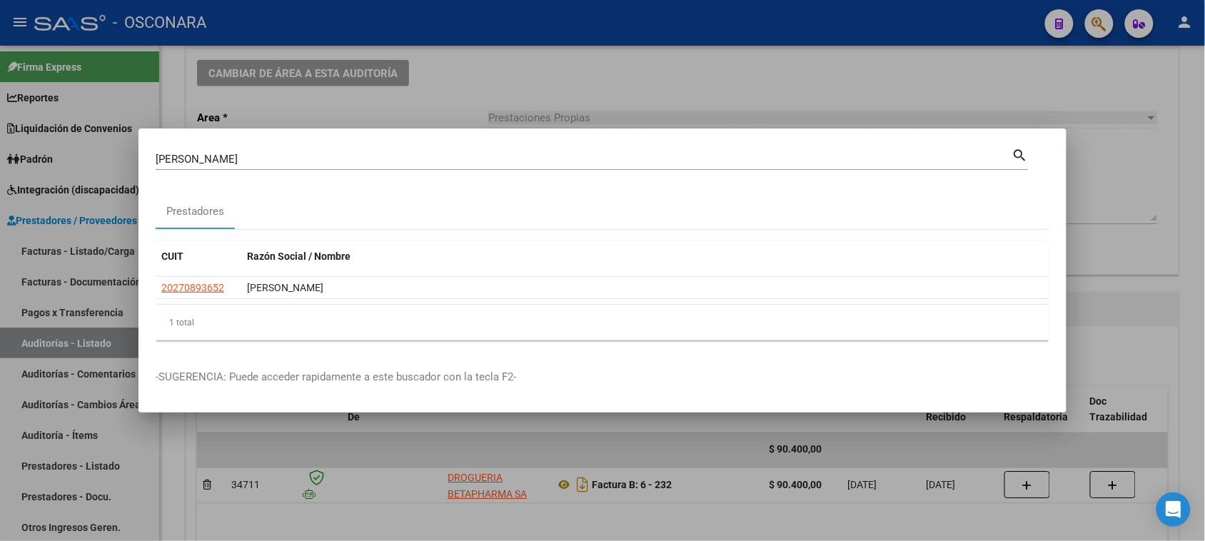
click at [1114, 116] on div at bounding box center [602, 270] width 1205 height 541
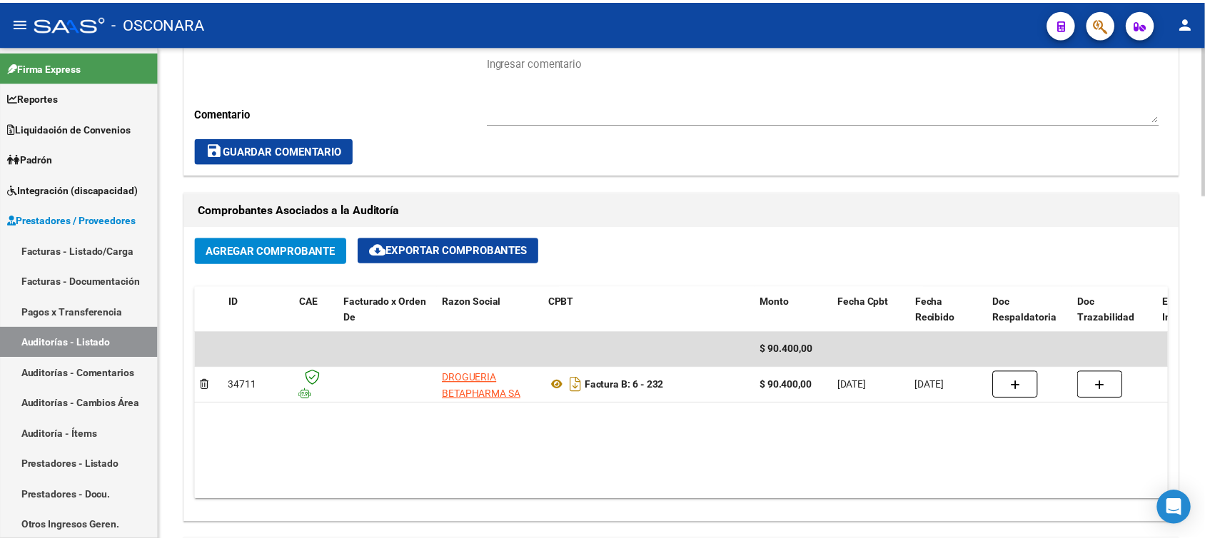
scroll to position [714, 0]
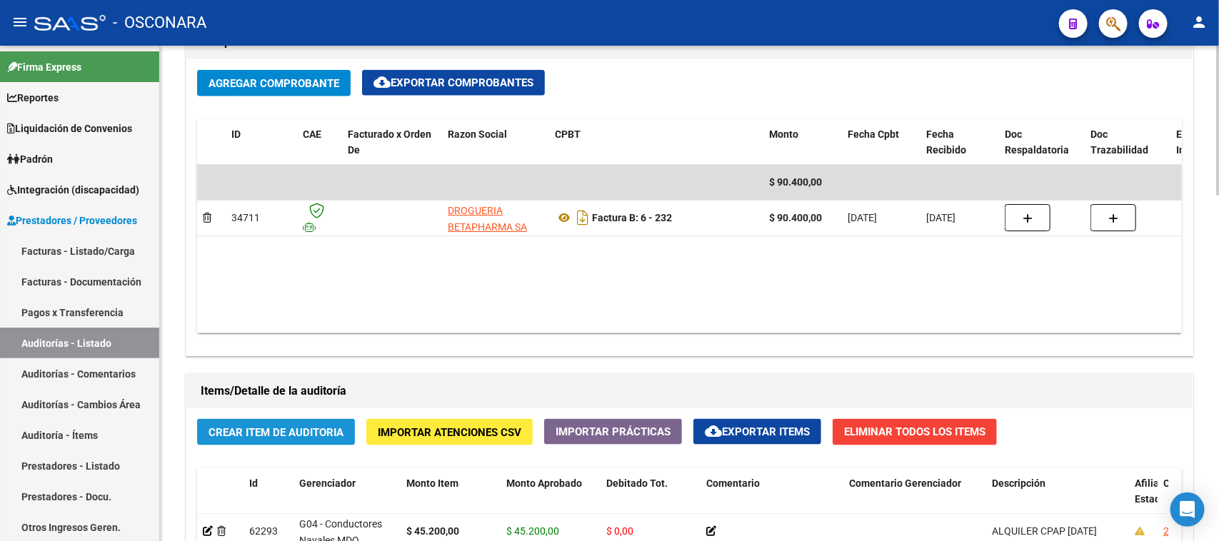
click at [279, 440] on button "Crear Item de Auditoria" at bounding box center [276, 432] width 158 height 26
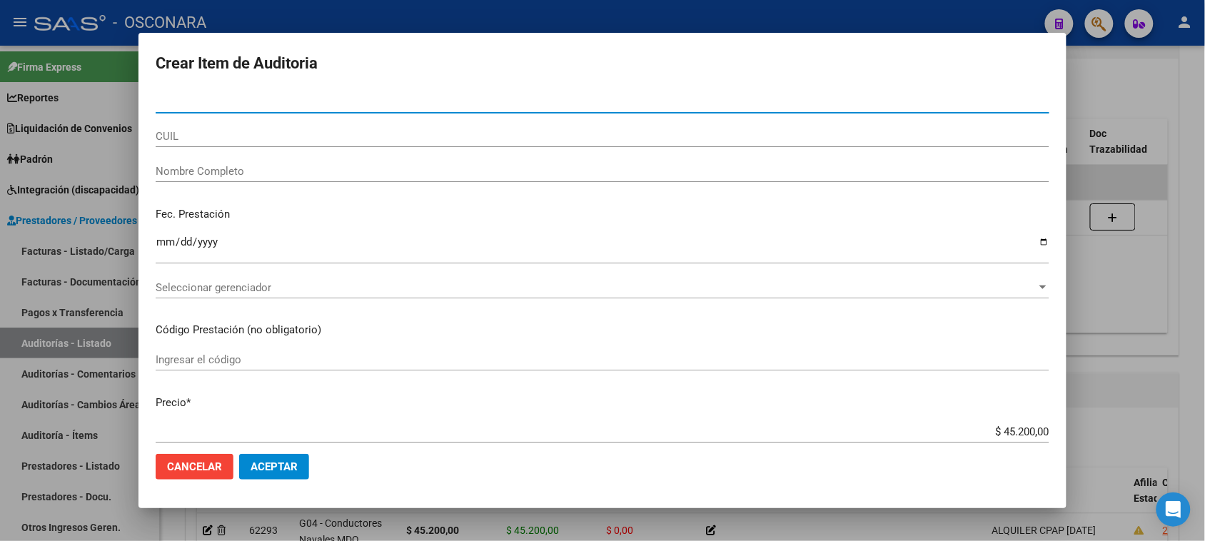
type input "27089365"
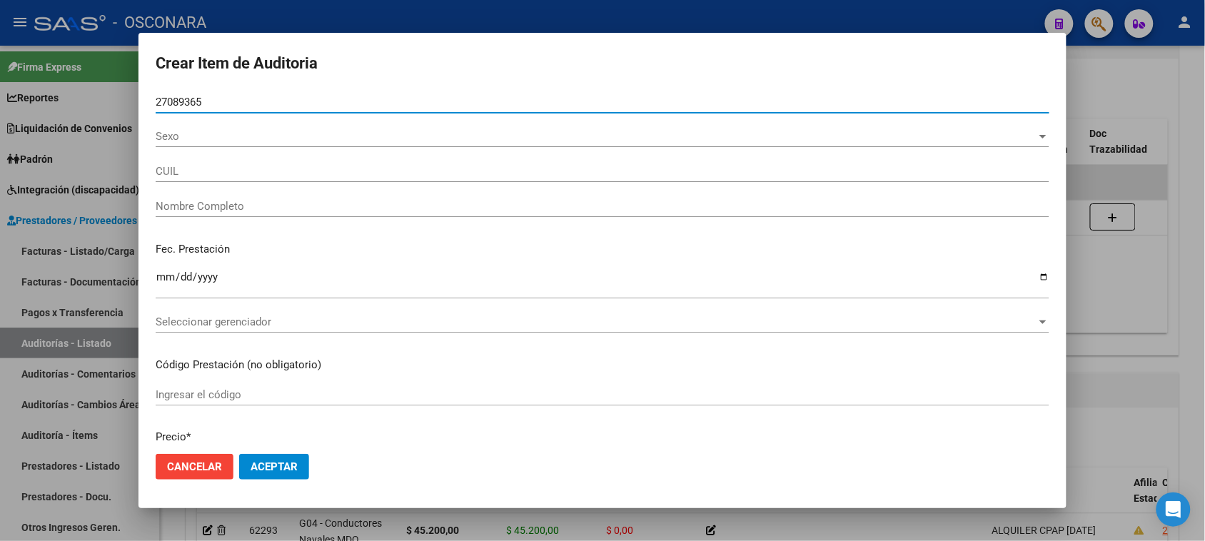
type input "20270893652"
type input "ACUYA [PERSON_NAME]"
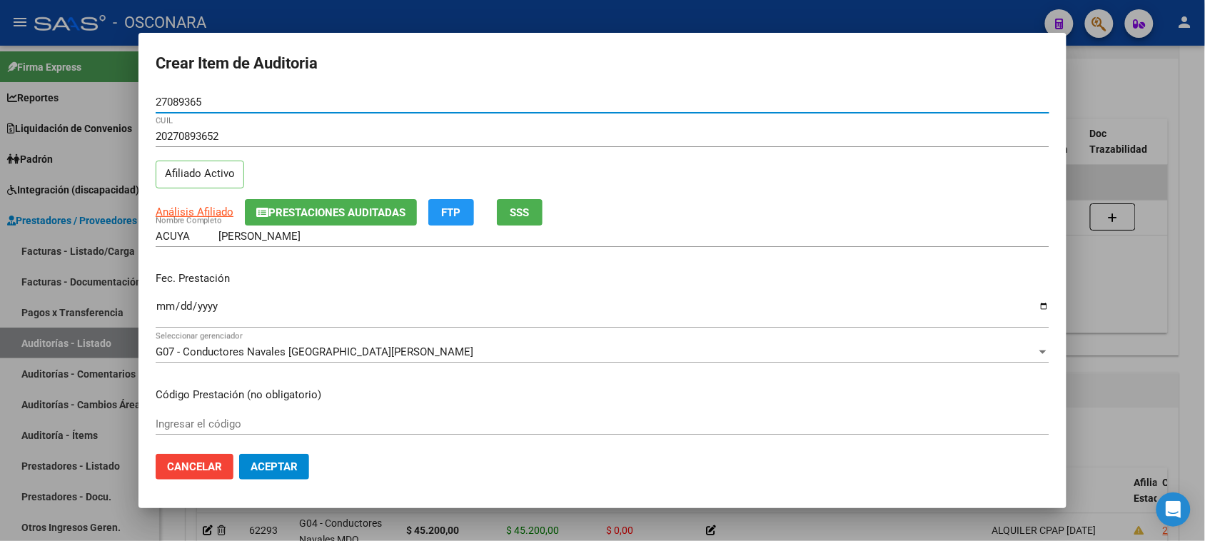
type input "27089365"
click at [169, 308] on input "Ingresar la fecha" at bounding box center [603, 312] width 894 height 23
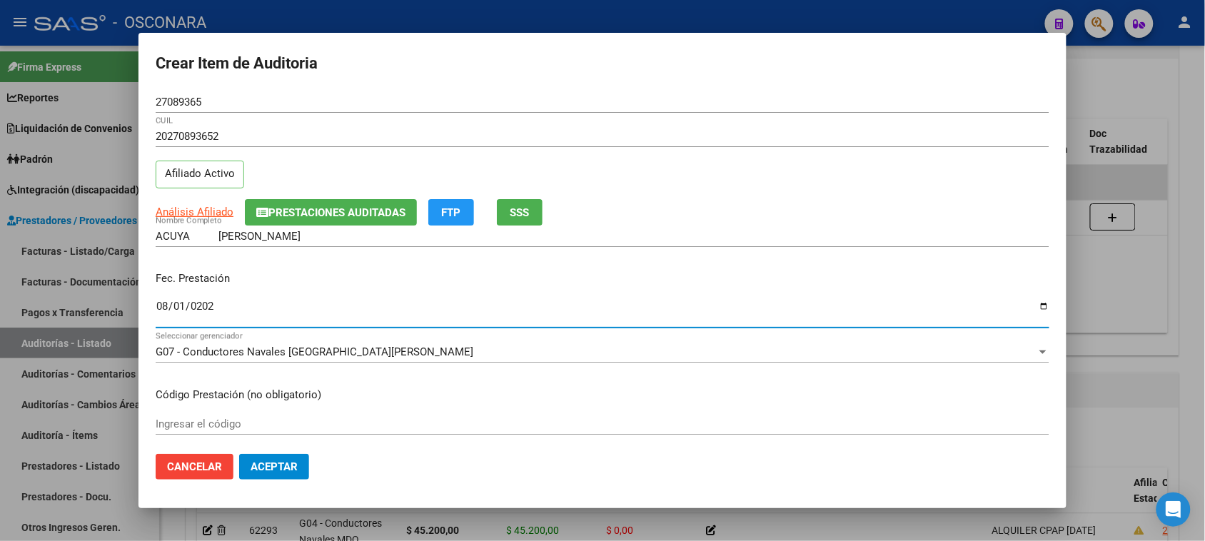
type input "[DATE]"
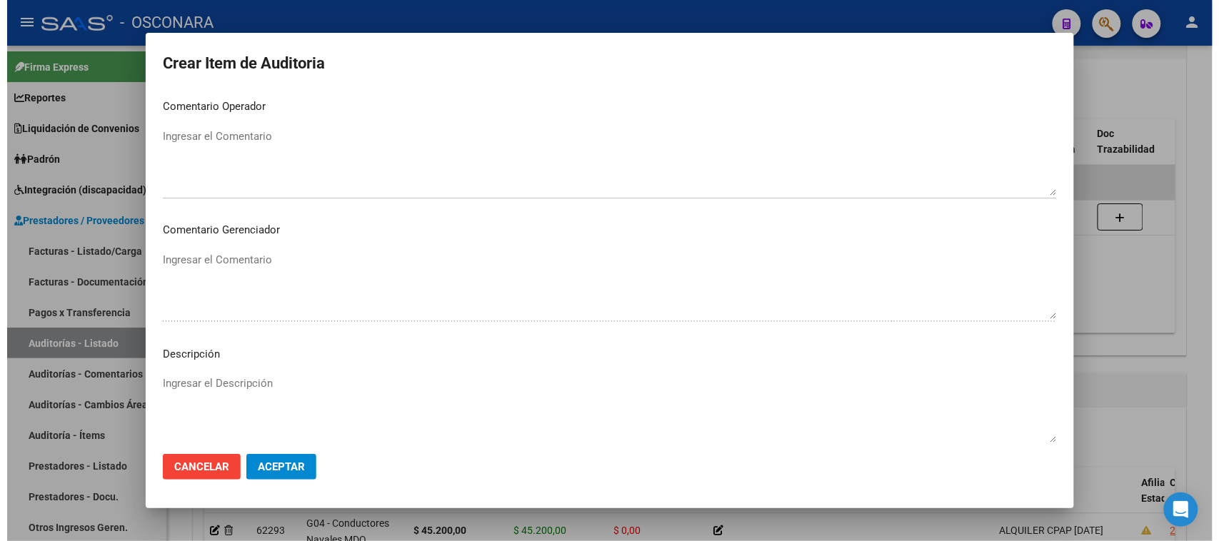
scroll to position [809, 0]
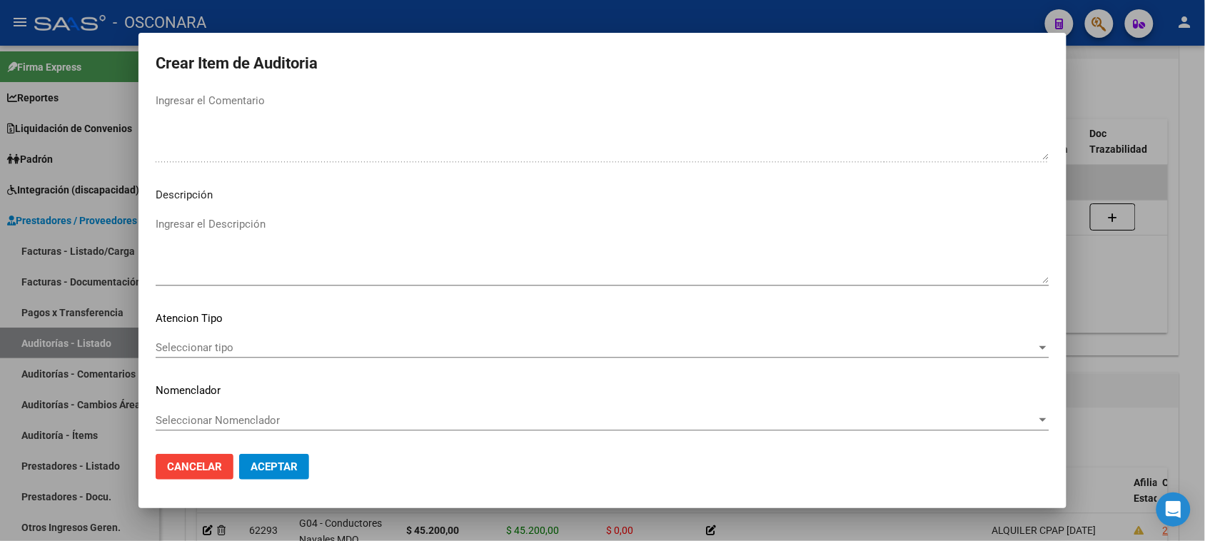
click at [224, 239] on textarea "Ingresar el Descripción" at bounding box center [603, 249] width 894 height 67
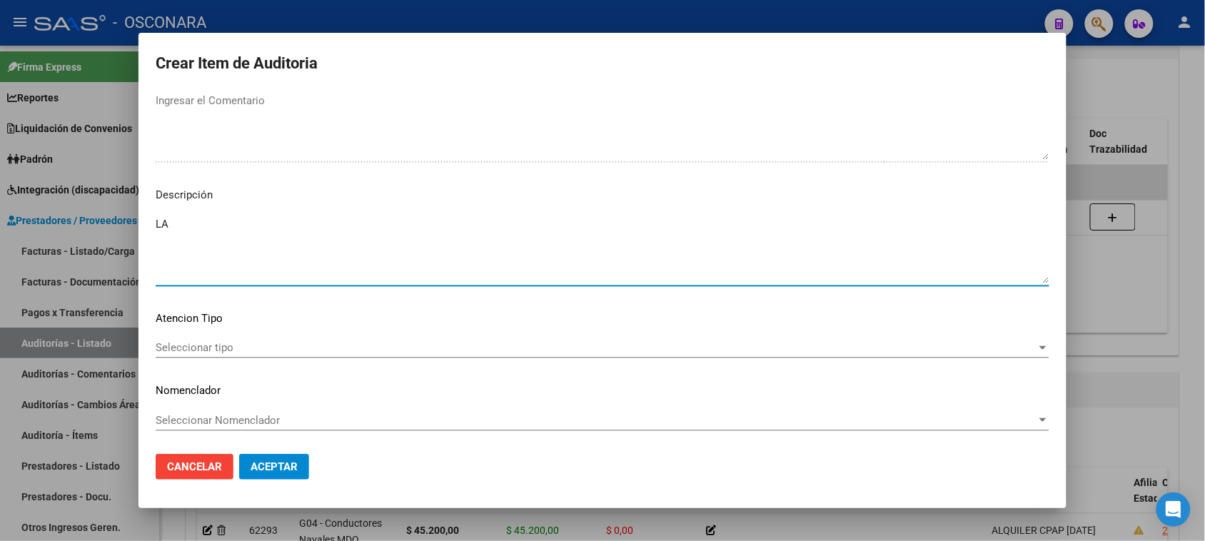
type textarea "L"
type textarea "ALQUILER CPAP [DATE]"
click at [196, 346] on span "Seleccionar tipo" at bounding box center [596, 347] width 881 height 13
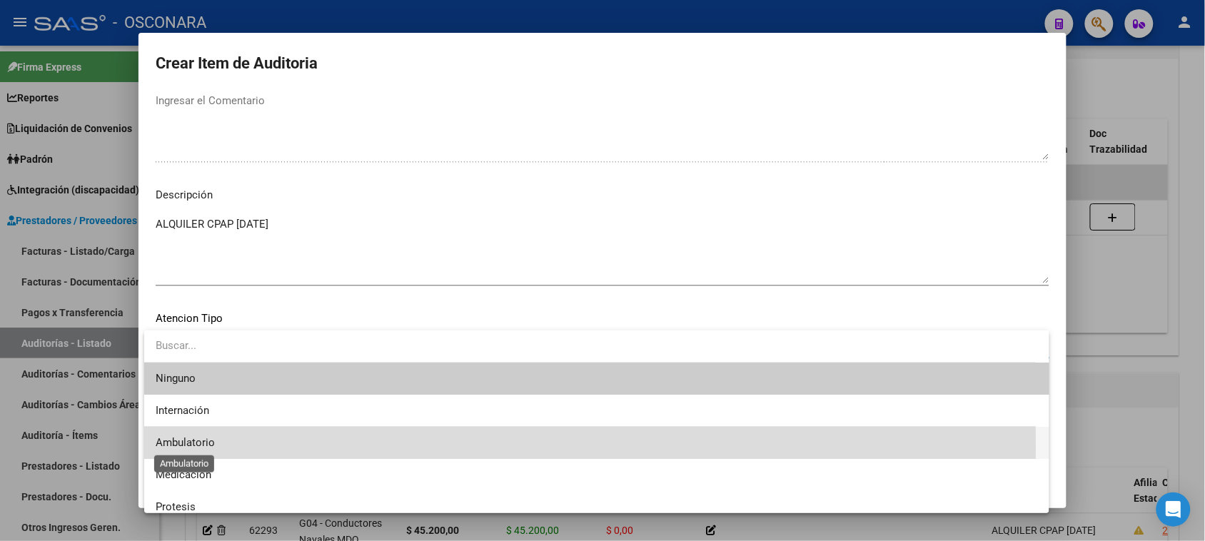
click at [207, 446] on span "Ambulatorio" at bounding box center [185, 442] width 59 height 13
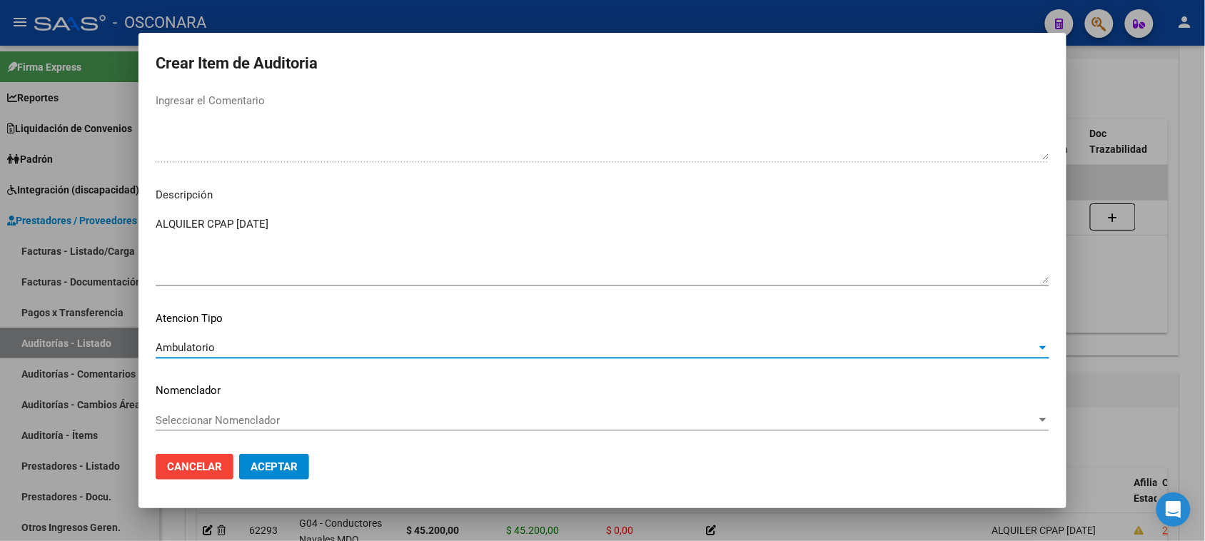
drag, startPoint x: 244, startPoint y: 461, endPoint x: 261, endPoint y: 463, distance: 17.2
click at [245, 461] on button "Aceptar" at bounding box center [274, 467] width 70 height 26
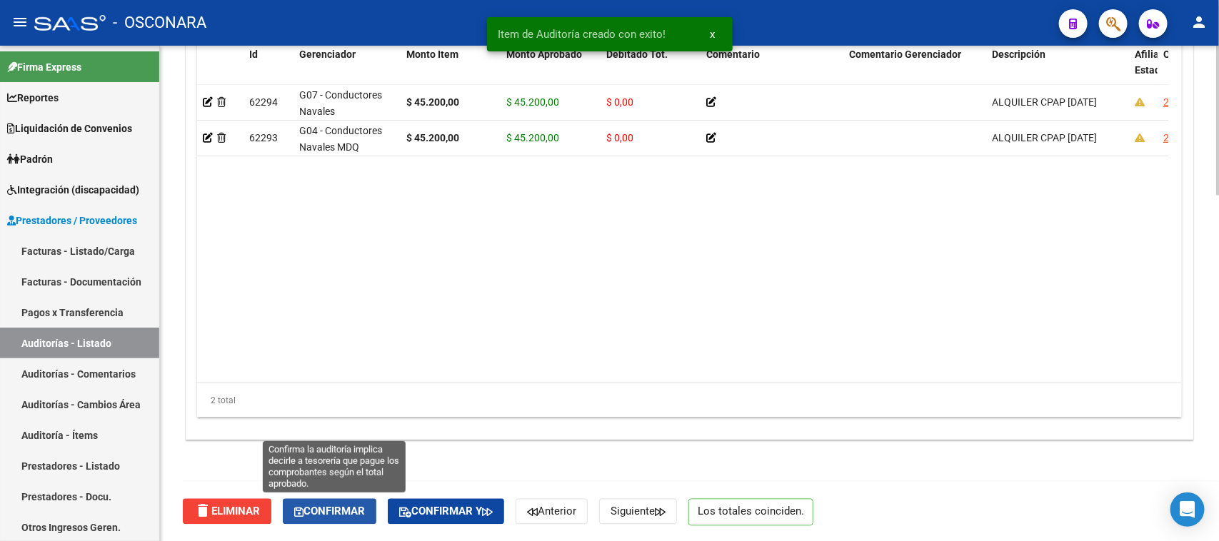
click at [351, 506] on span "Confirmar" at bounding box center [329, 512] width 71 height 13
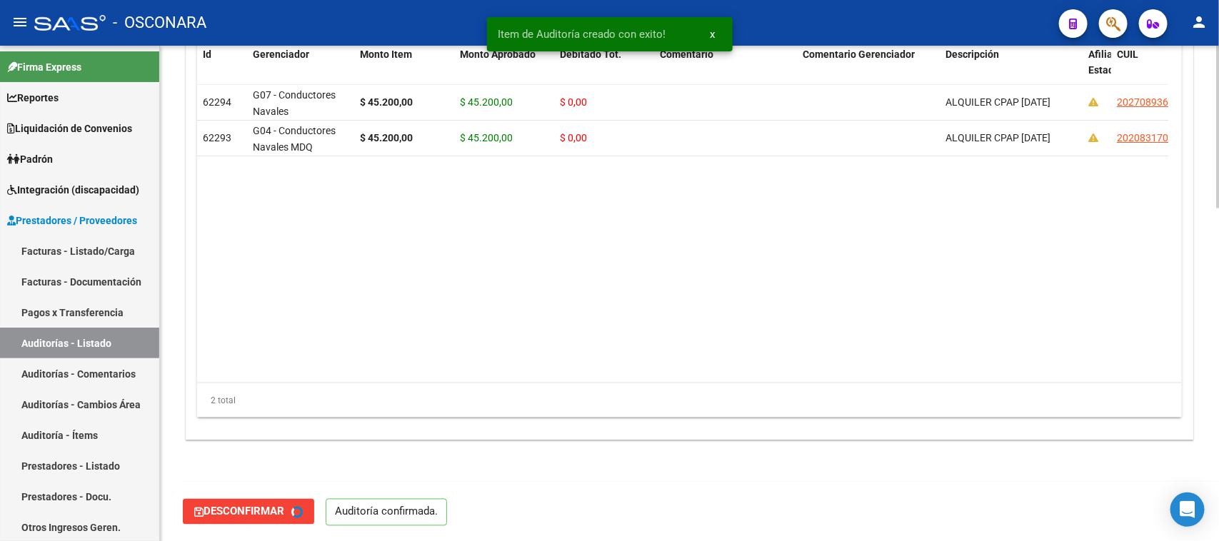
type input "202508"
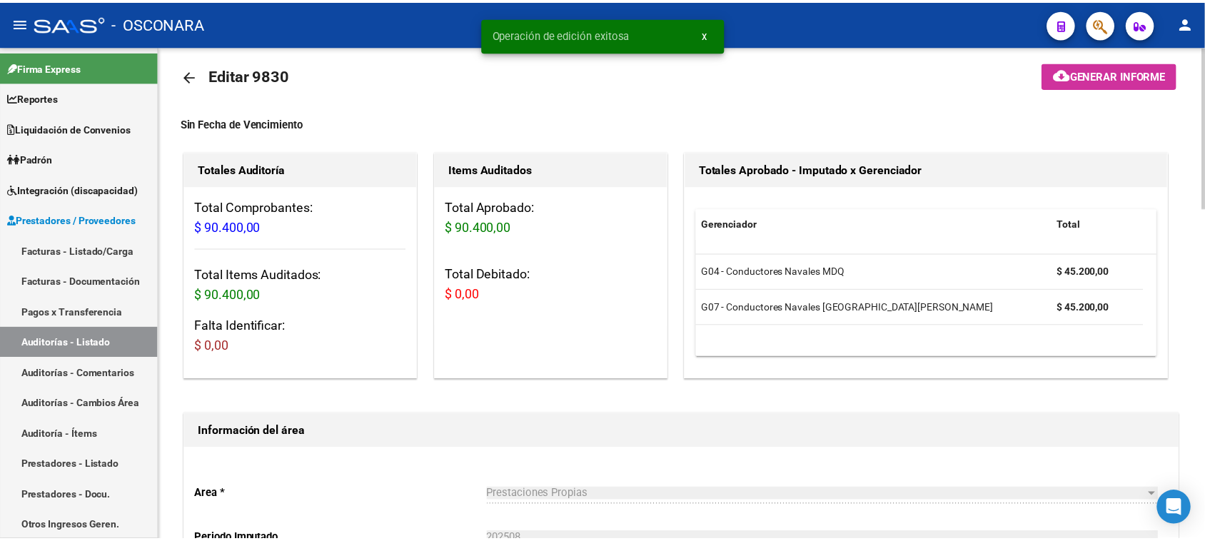
scroll to position [0, 0]
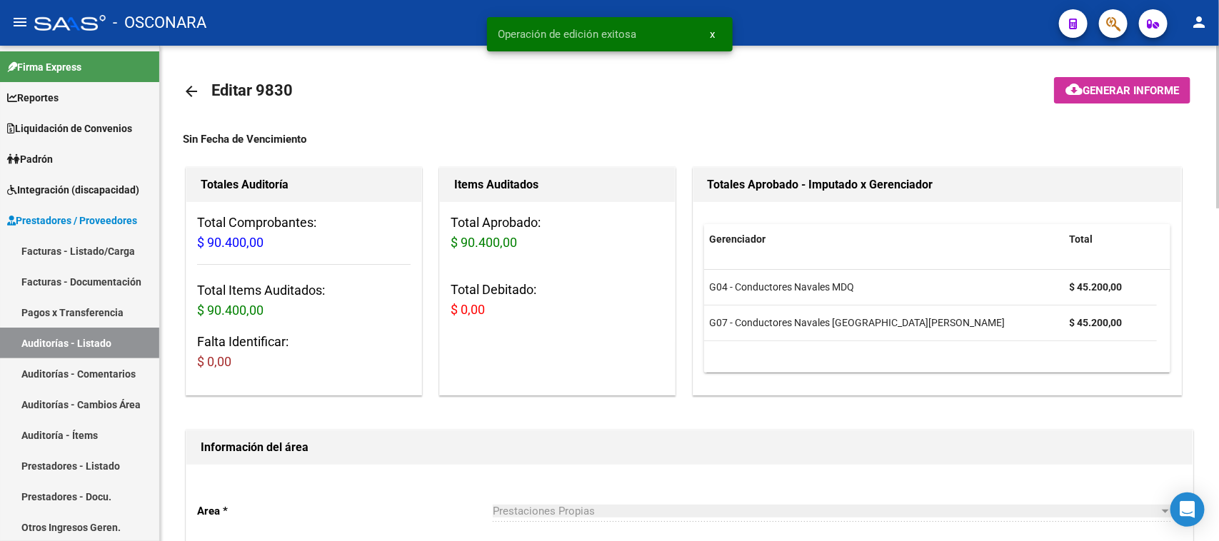
click at [1122, 87] on span "Generar informe" at bounding box center [1131, 90] width 96 height 13
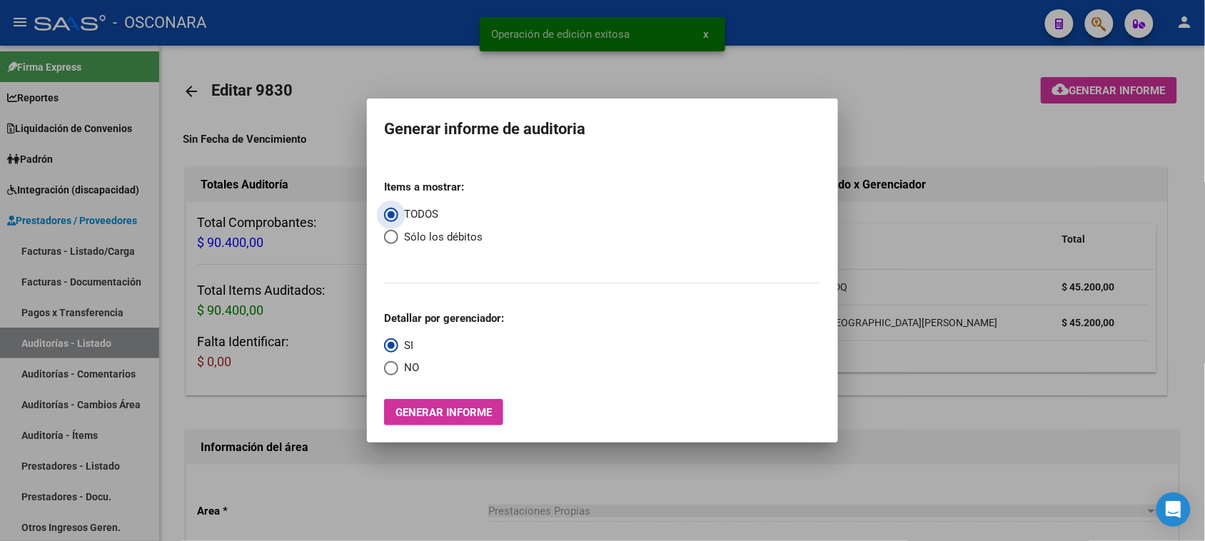
click at [443, 406] on button "Generar informe" at bounding box center [443, 412] width 119 height 26
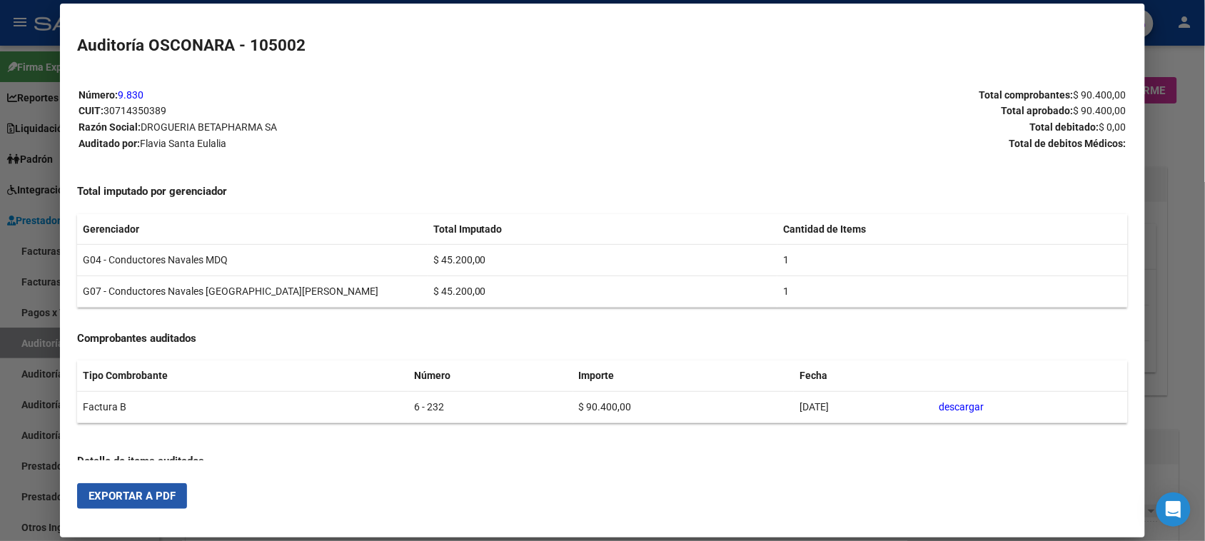
click at [118, 488] on button "Exportar a PDF" at bounding box center [132, 496] width 110 height 26
click at [1159, 231] on div at bounding box center [602, 270] width 1205 height 541
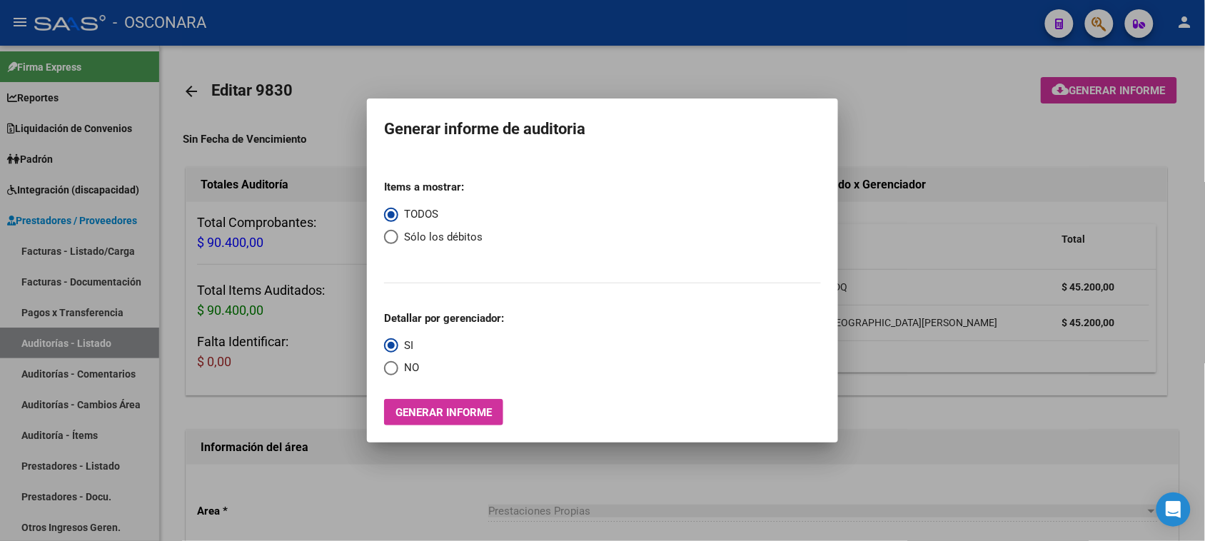
click at [1158, 231] on div at bounding box center [602, 270] width 1205 height 541
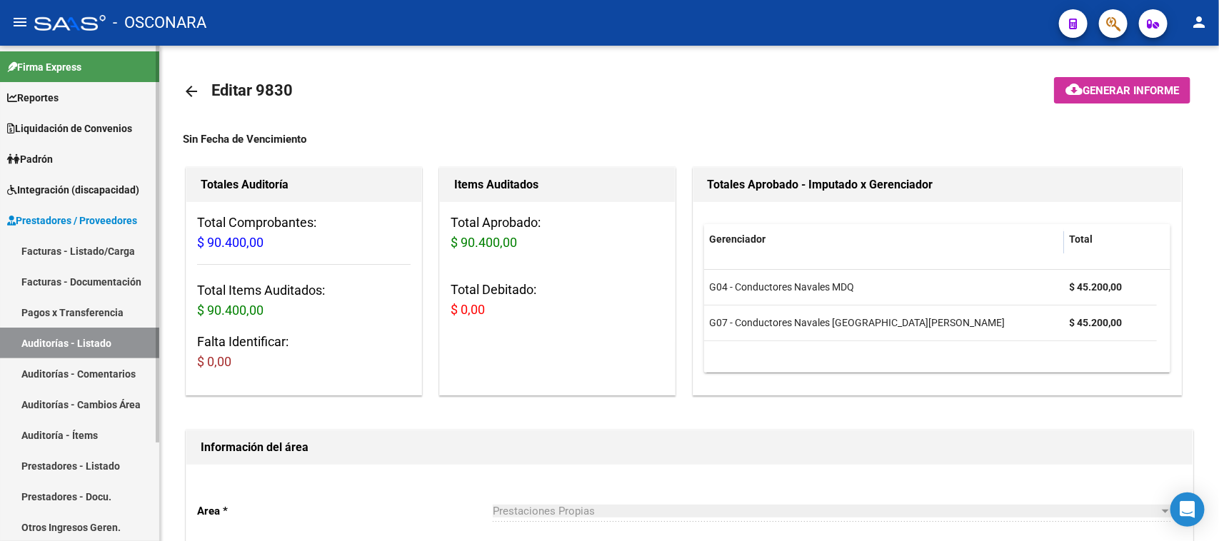
click at [66, 249] on link "Facturas - Listado/Carga" at bounding box center [79, 251] width 159 height 31
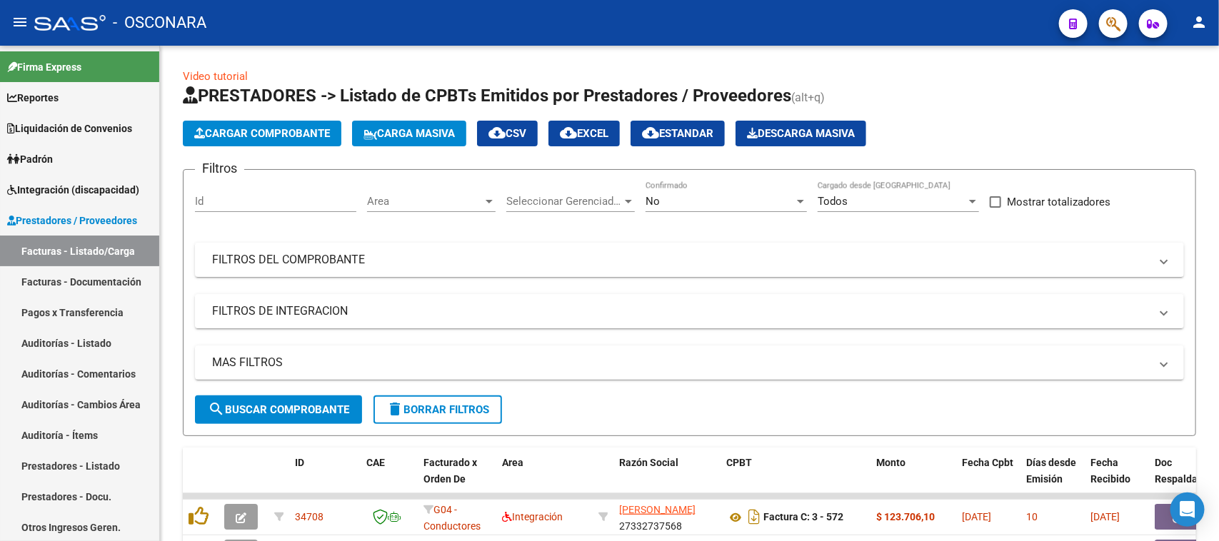
click at [1114, 19] on icon "button" at bounding box center [1113, 24] width 14 height 16
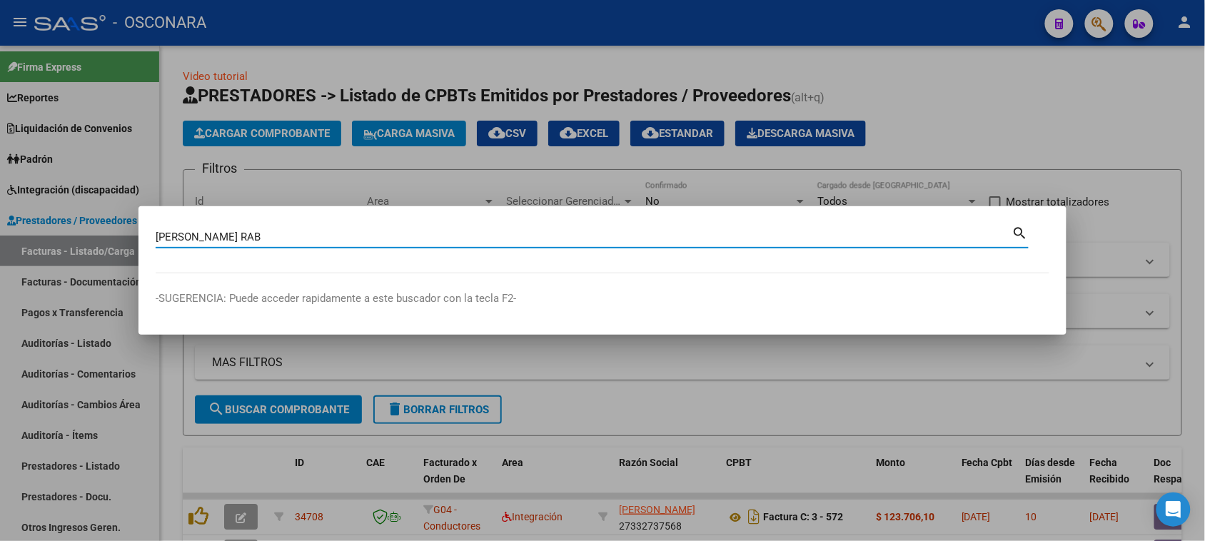
type input "[PERSON_NAME] RAB"
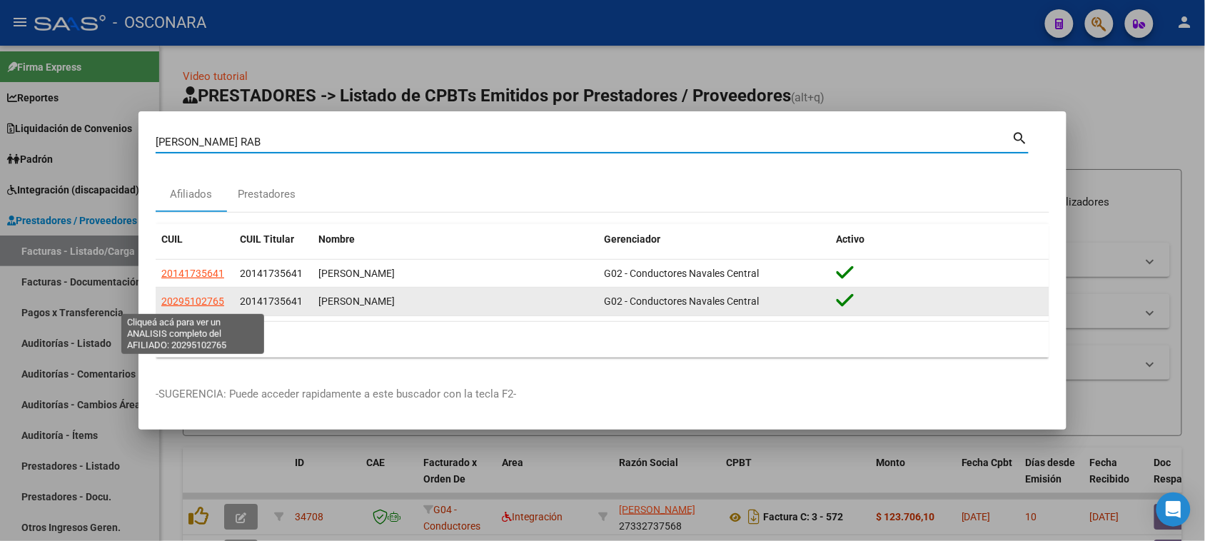
click at [209, 298] on span "20295102765" at bounding box center [192, 301] width 63 height 11
type textarea "20295102765"
